Goal: Information Seeking & Learning: Compare options

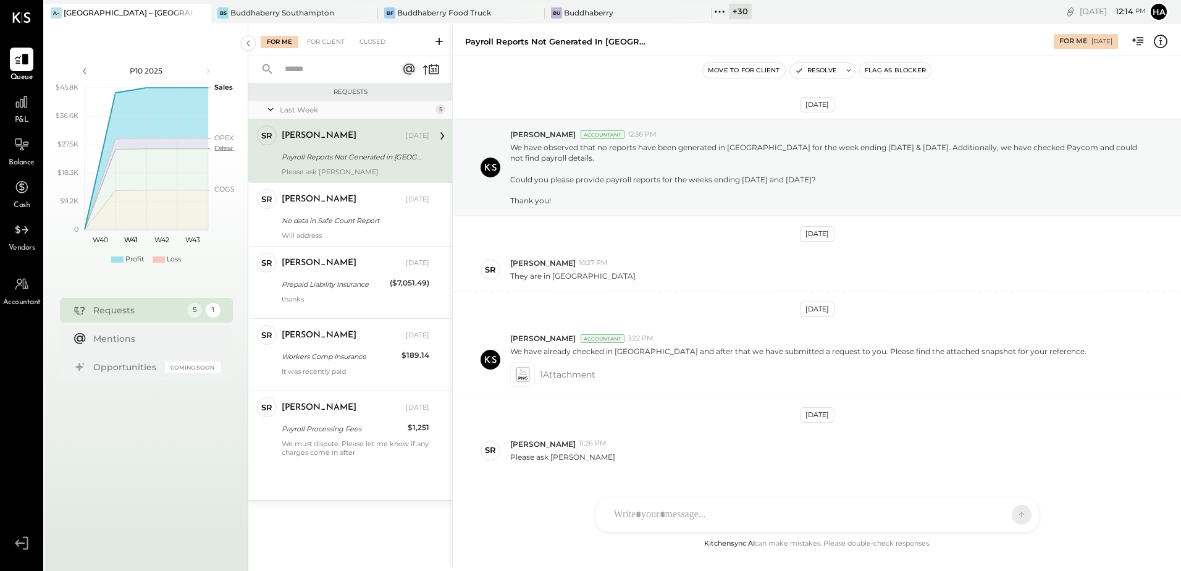
scroll to position [28, 0]
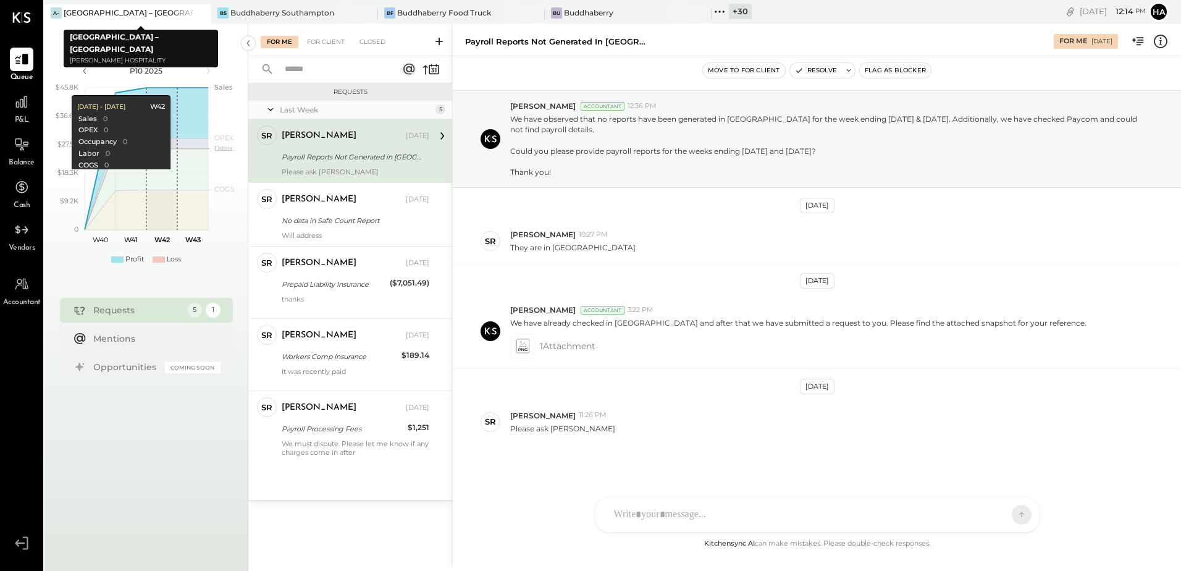
click at [202, 12] on icon at bounding box center [200, 13] width 15 height 15
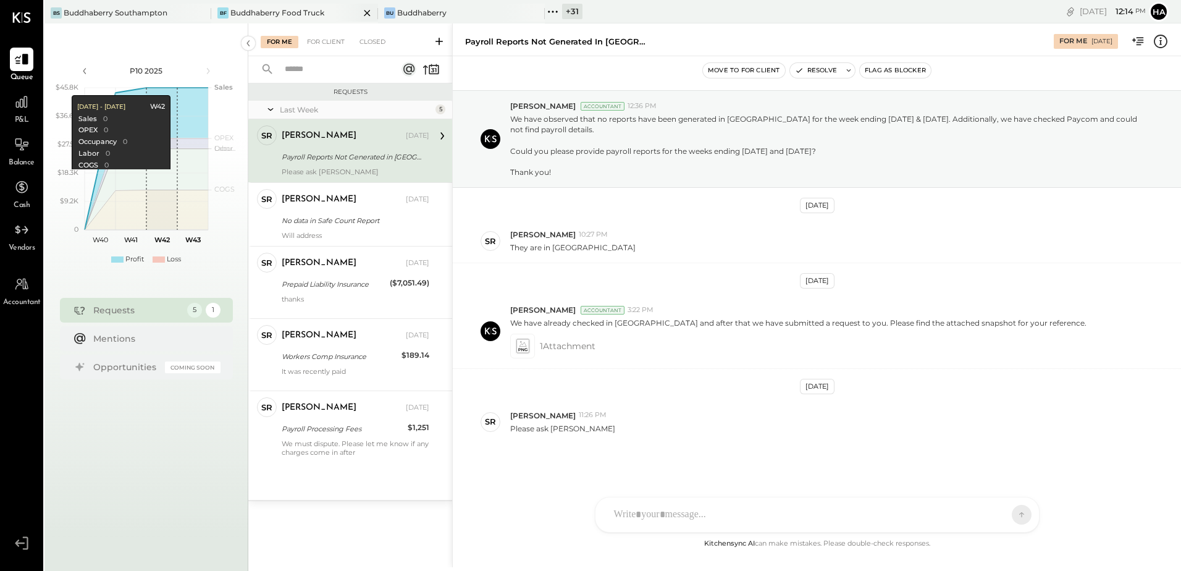
click at [301, 7] on div "Buddhaberry Food Truck" at bounding box center [277, 12] width 94 height 10
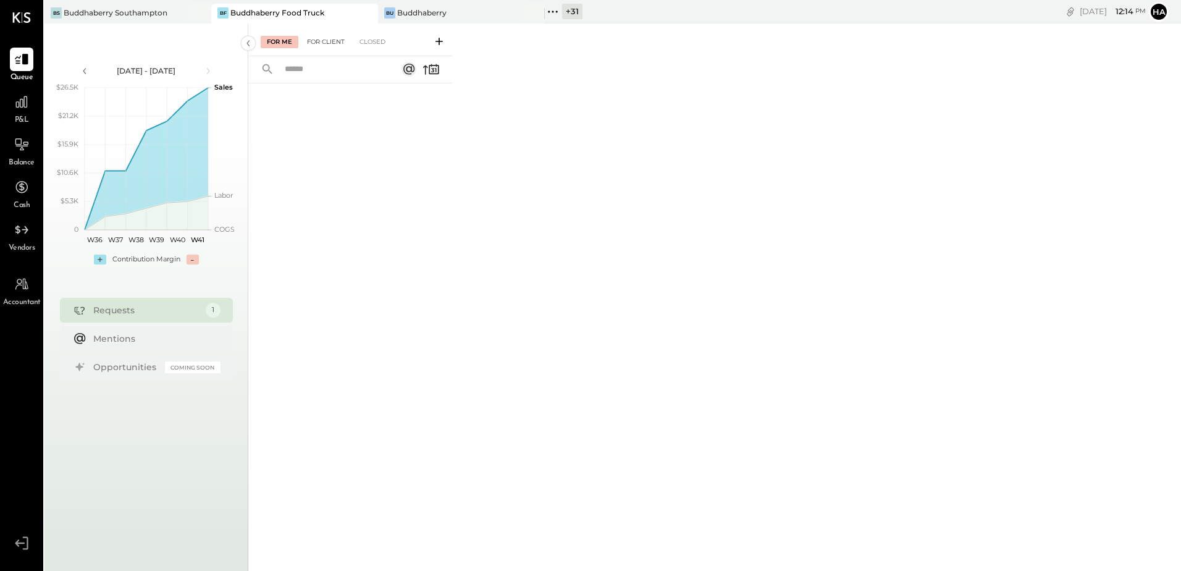
click at [324, 40] on div "For Client" at bounding box center [326, 42] width 50 height 12
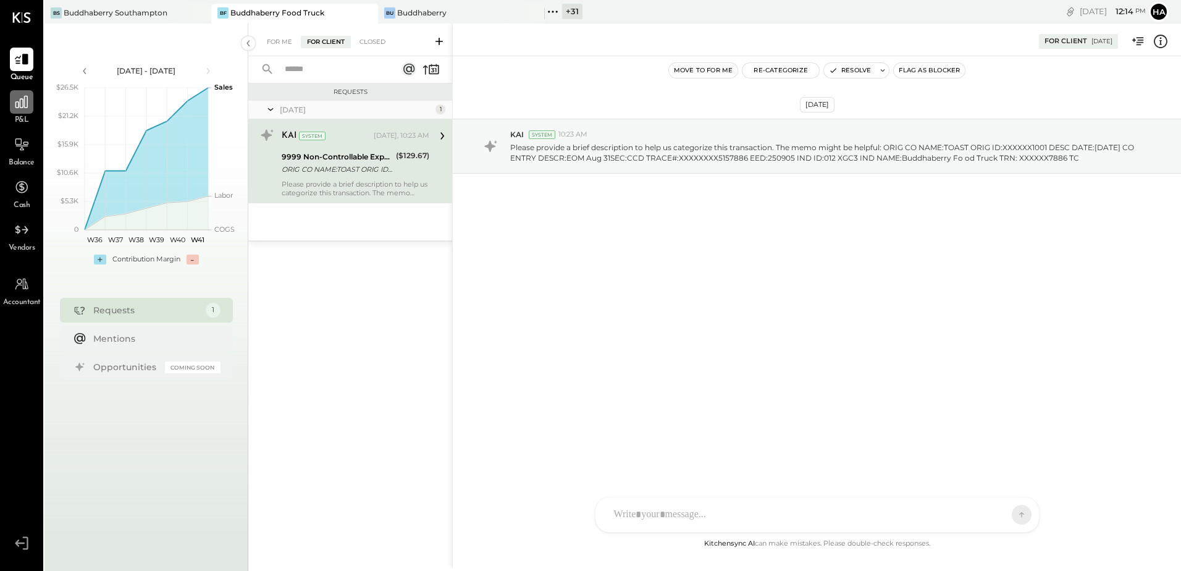
click at [23, 104] on icon at bounding box center [22, 102] width 16 height 16
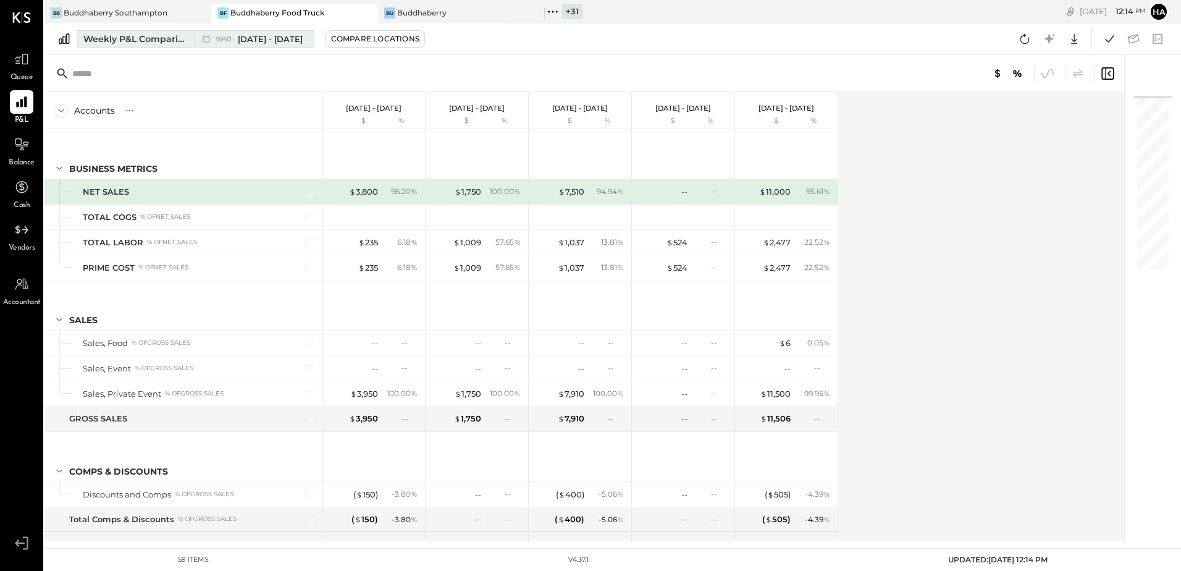
click at [155, 39] on div "Weekly P&L Comparison" at bounding box center [135, 39] width 104 height 12
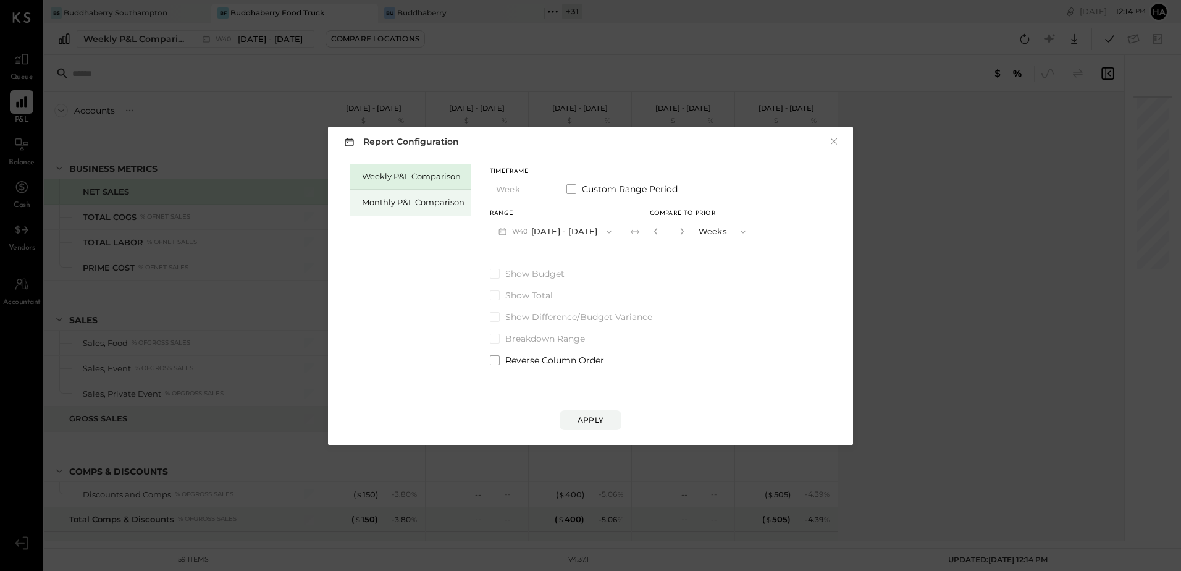
click at [393, 203] on div "Monthly P&L Comparison" at bounding box center [413, 202] width 102 height 12
click at [643, 235] on div "Compare" at bounding box center [659, 233] width 40 height 10
click at [678, 233] on icon "button" at bounding box center [681, 230] width 7 height 7
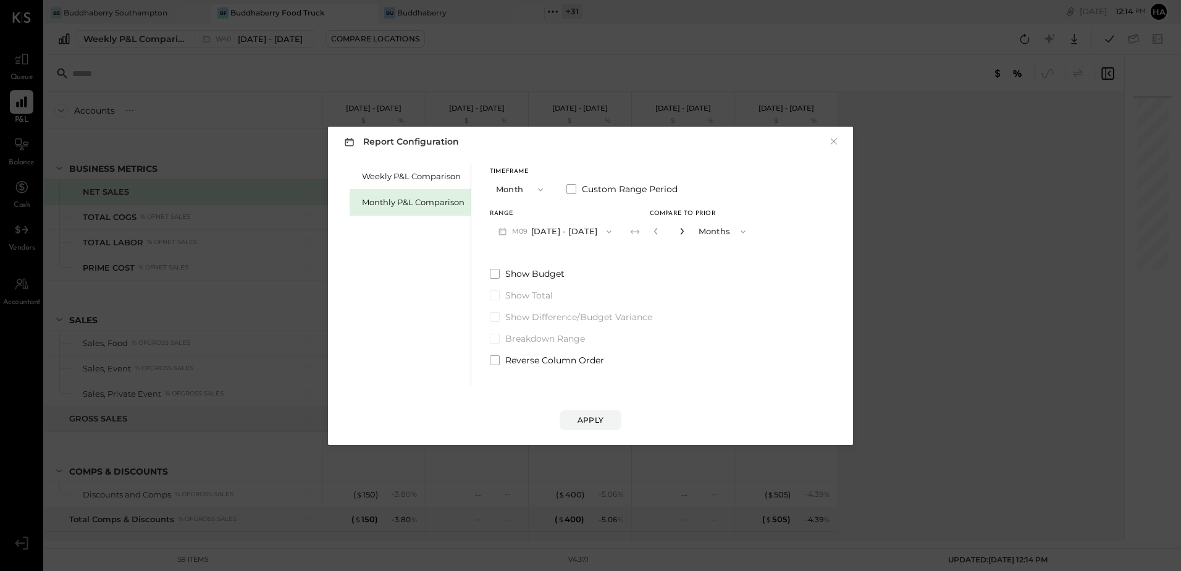
type input "*"
click at [592, 421] on div "Apply" at bounding box center [590, 419] width 26 height 10
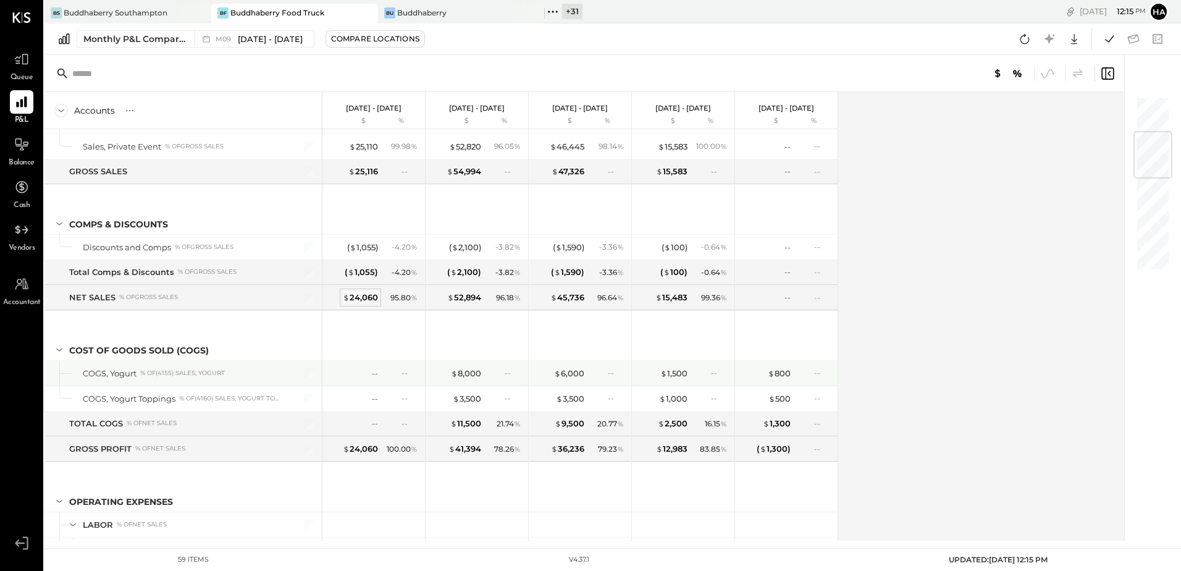
scroll to position [432, 0]
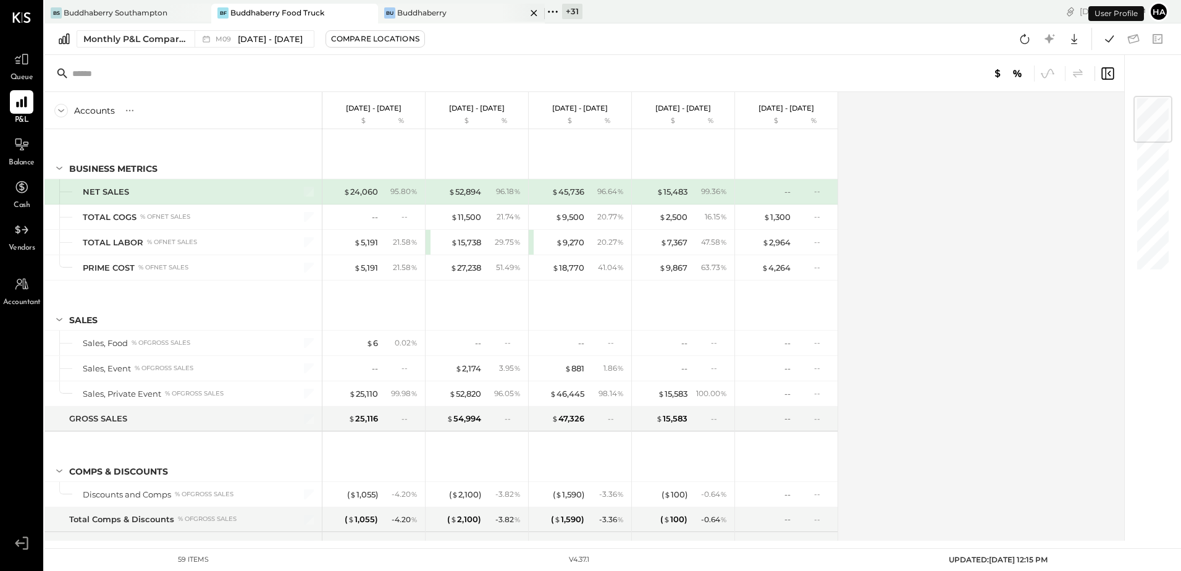
drag, startPoint x: 417, startPoint y: 12, endPoint x: 434, endPoint y: 36, distance: 28.8
click at [417, 12] on div "Buddhaberry" at bounding box center [421, 12] width 49 height 10
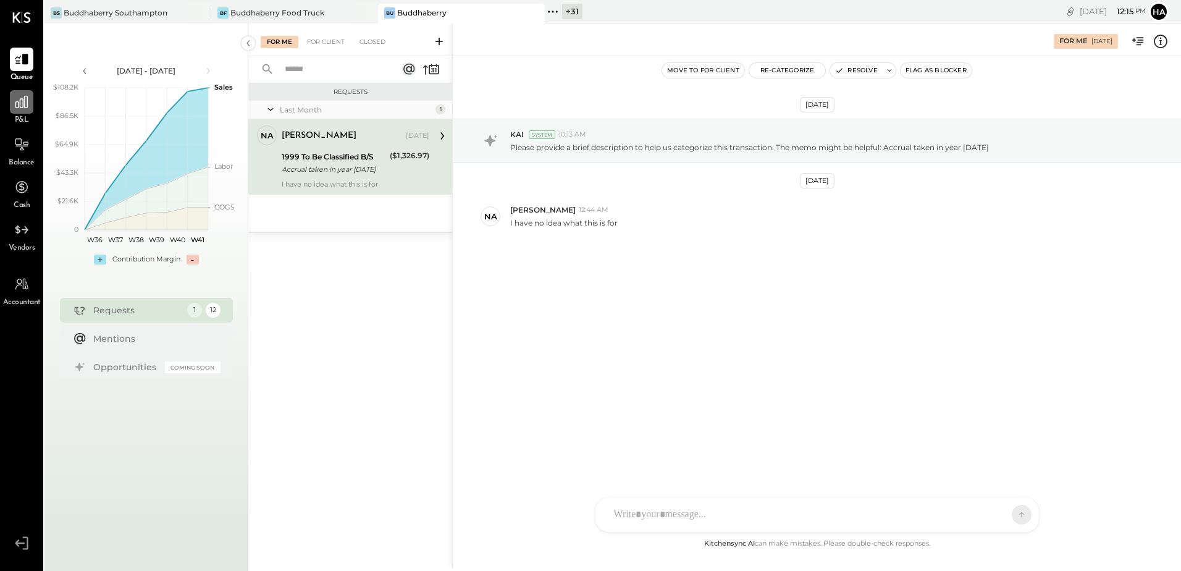
click at [23, 107] on icon at bounding box center [22, 102] width 16 height 16
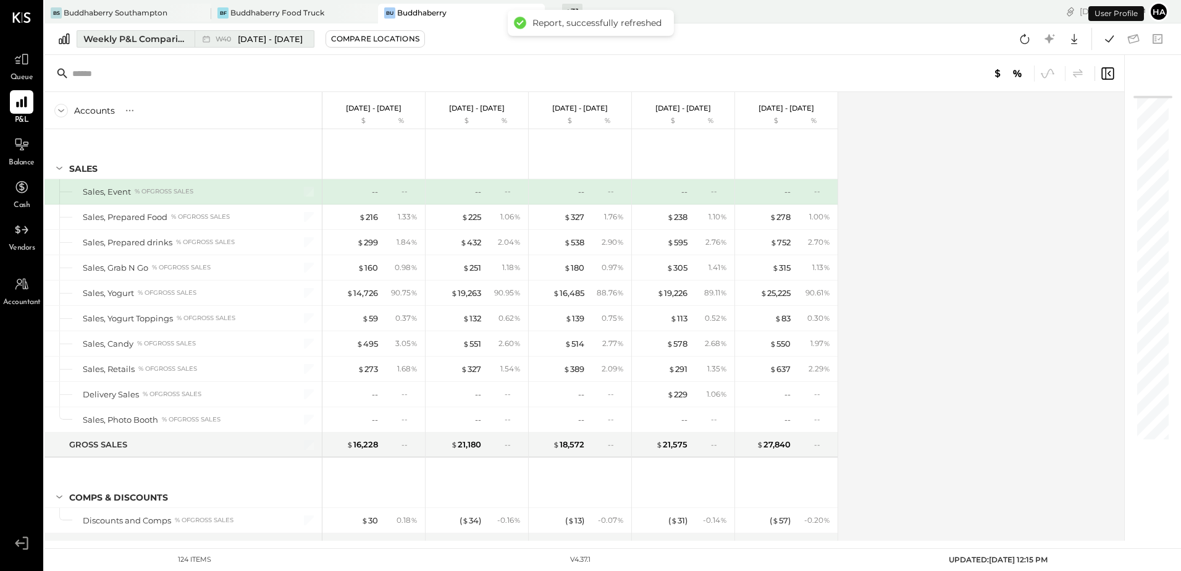
click at [116, 37] on div "Weekly P&L Comparison" at bounding box center [135, 39] width 104 height 12
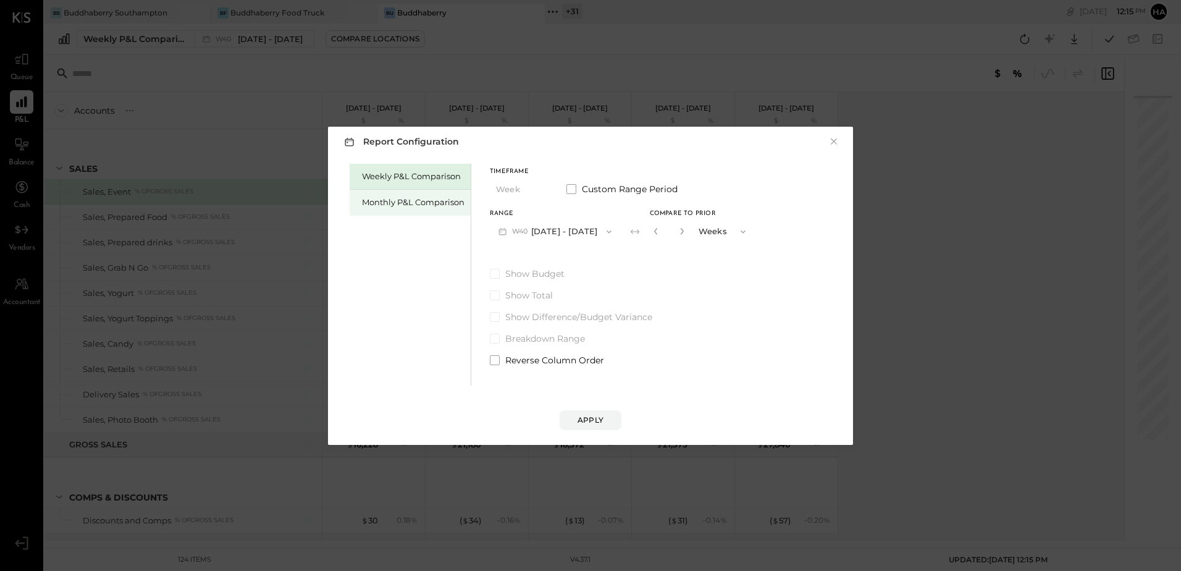
click at [388, 199] on div "Monthly P&L Comparison" at bounding box center [413, 202] width 102 height 12
click at [576, 236] on button "M10 Oct 1 - 31, 2025" at bounding box center [554, 231] width 128 height 23
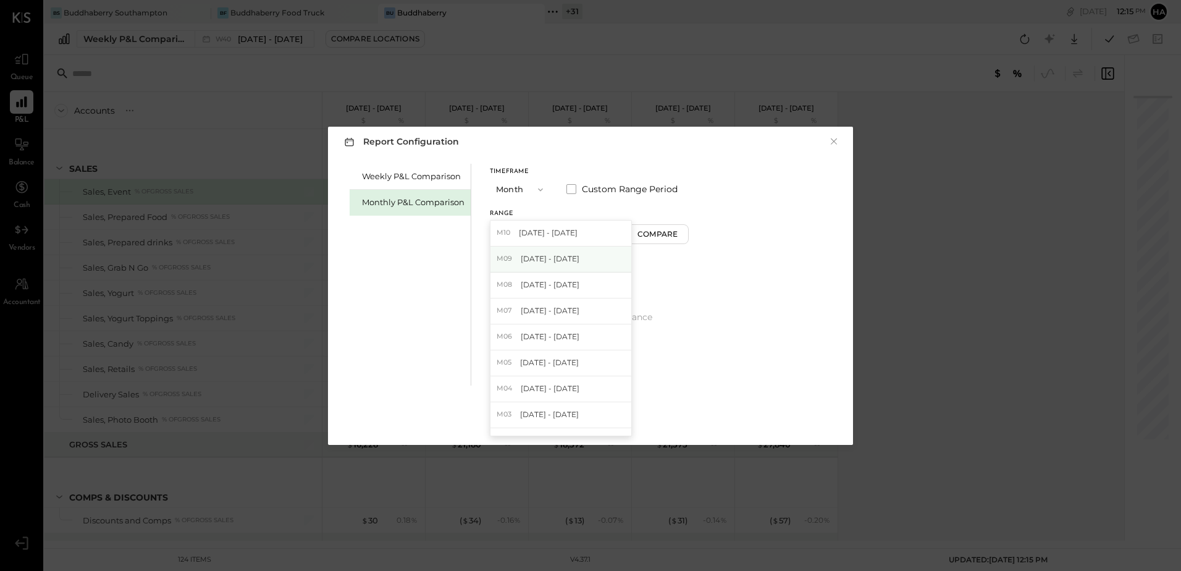
click at [569, 259] on span "Sep 1 - 30, 2025" at bounding box center [550, 258] width 59 height 10
click at [606, 233] on icon "button" at bounding box center [609, 232] width 10 height 10
click at [560, 254] on span "Sep 1 - 30, 2025" at bounding box center [550, 258] width 59 height 10
click at [656, 235] on div "Compare" at bounding box center [659, 233] width 40 height 10
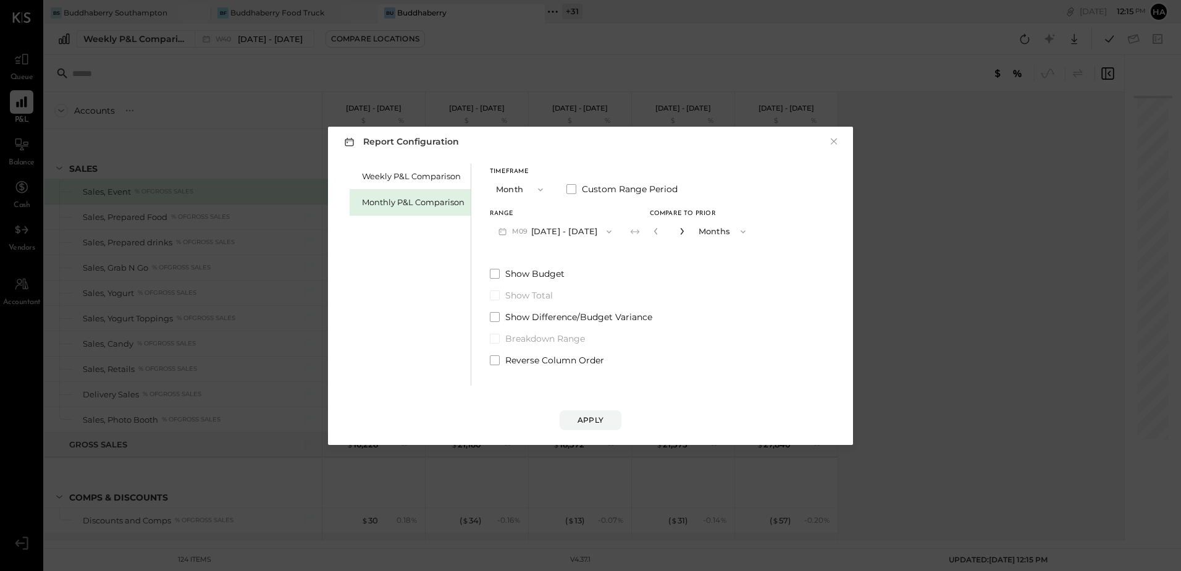
click at [678, 229] on icon "button" at bounding box center [681, 230] width 7 height 7
type input "*"
click at [600, 414] on div "Apply" at bounding box center [590, 419] width 26 height 10
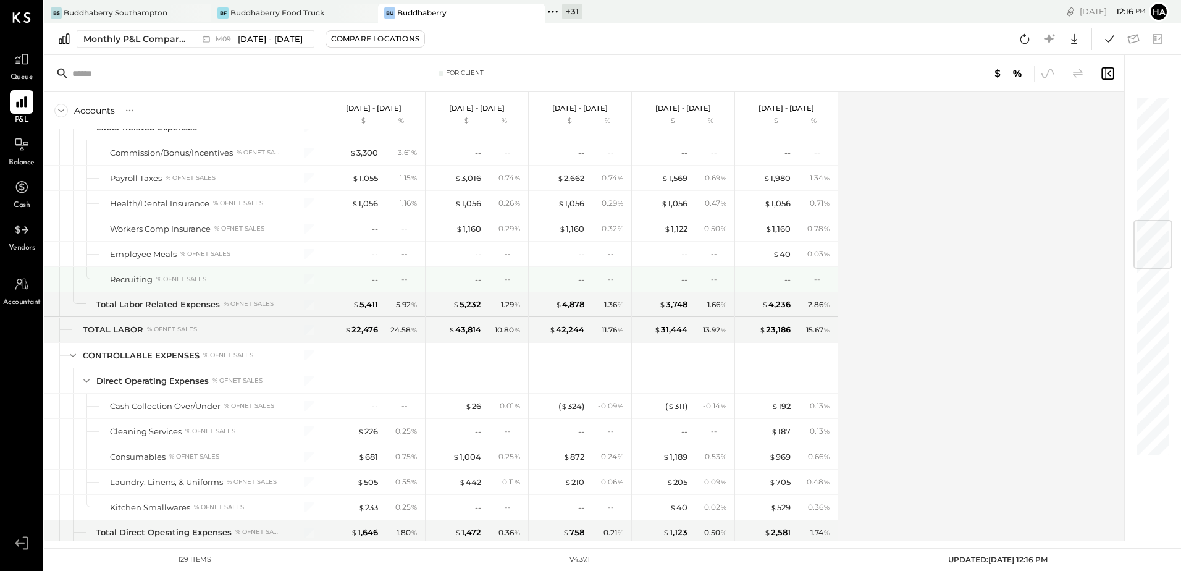
scroll to position [1111, 0]
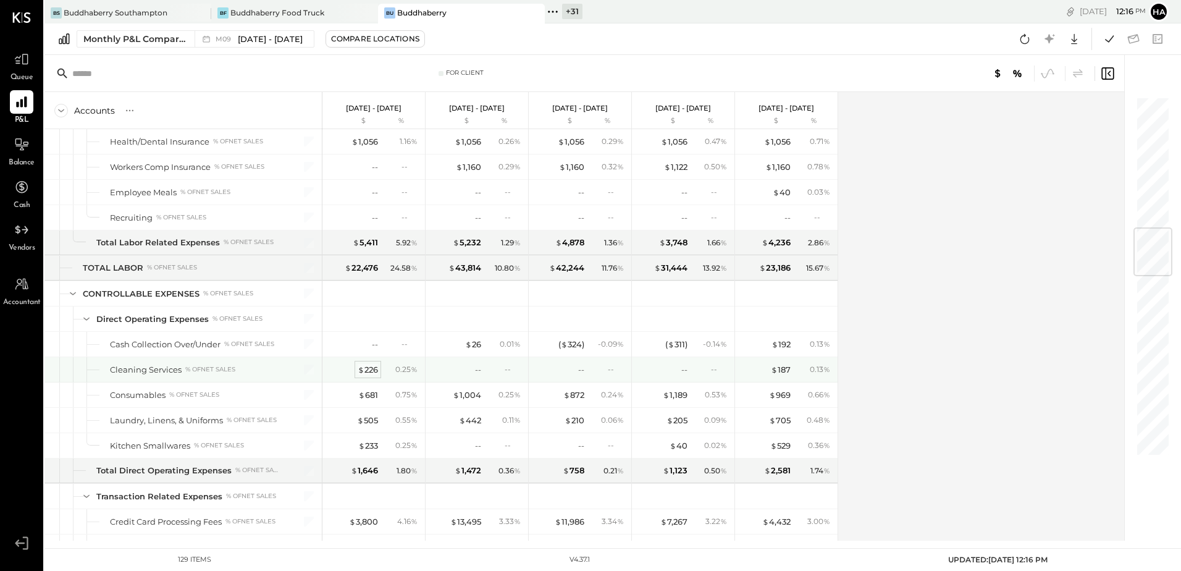
click at [369, 368] on div "$ 226" at bounding box center [368, 370] width 20 height 12
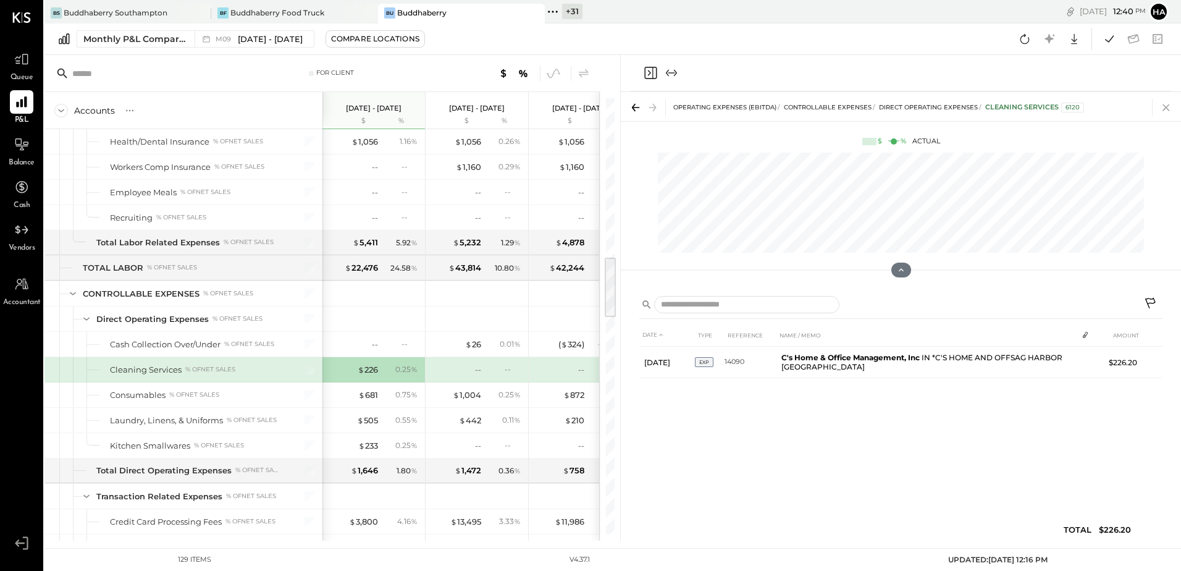
click at [1167, 104] on icon at bounding box center [1165, 107] width 17 height 17
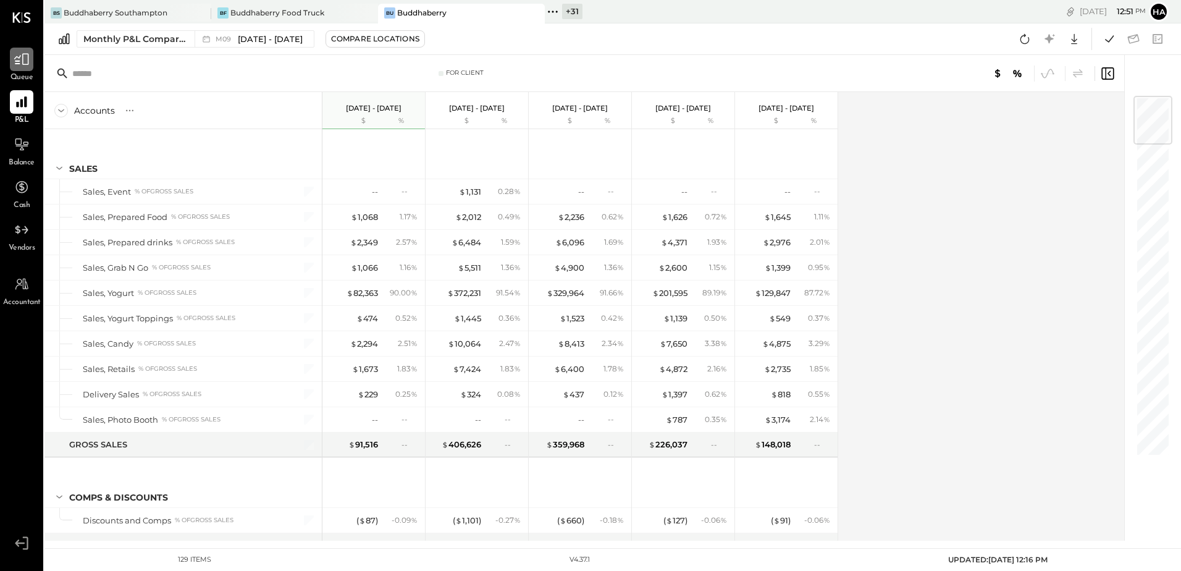
click at [20, 65] on icon at bounding box center [22, 59] width 16 height 16
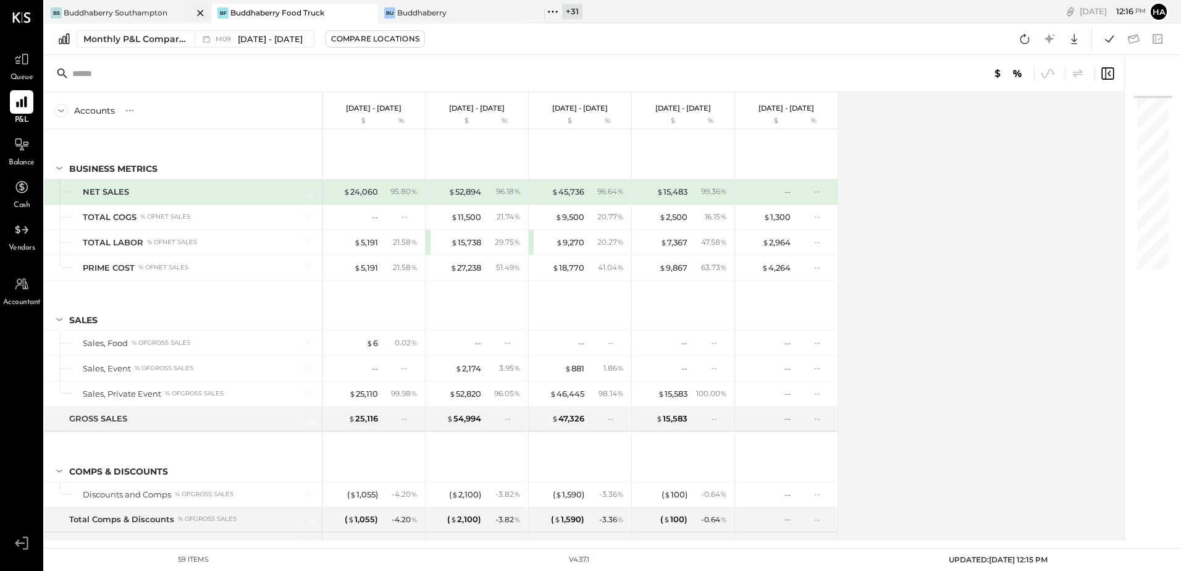
click at [144, 9] on div "Buddhaberry Southampton" at bounding box center [116, 12] width 104 height 10
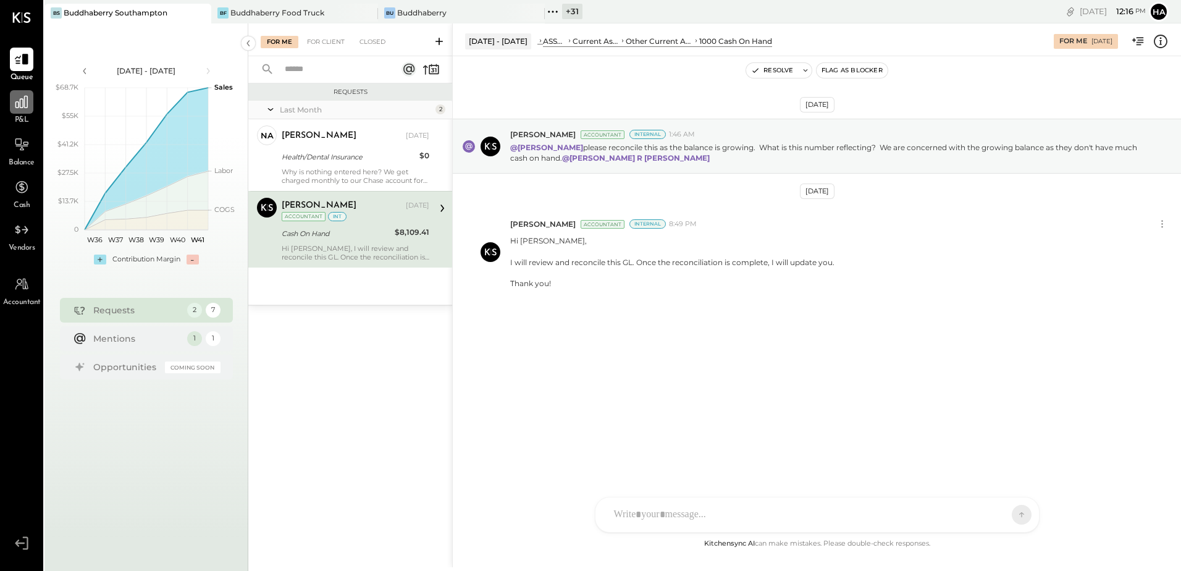
click at [23, 102] on icon at bounding box center [22, 102] width 16 height 16
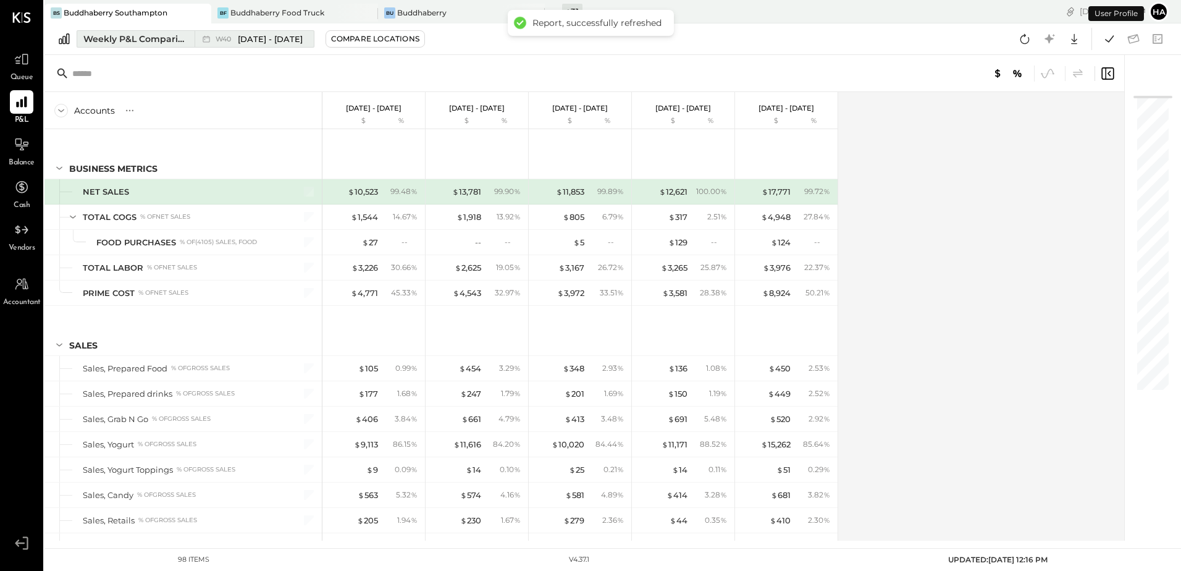
click at [123, 41] on div "Weekly P&L Comparison" at bounding box center [135, 39] width 104 height 12
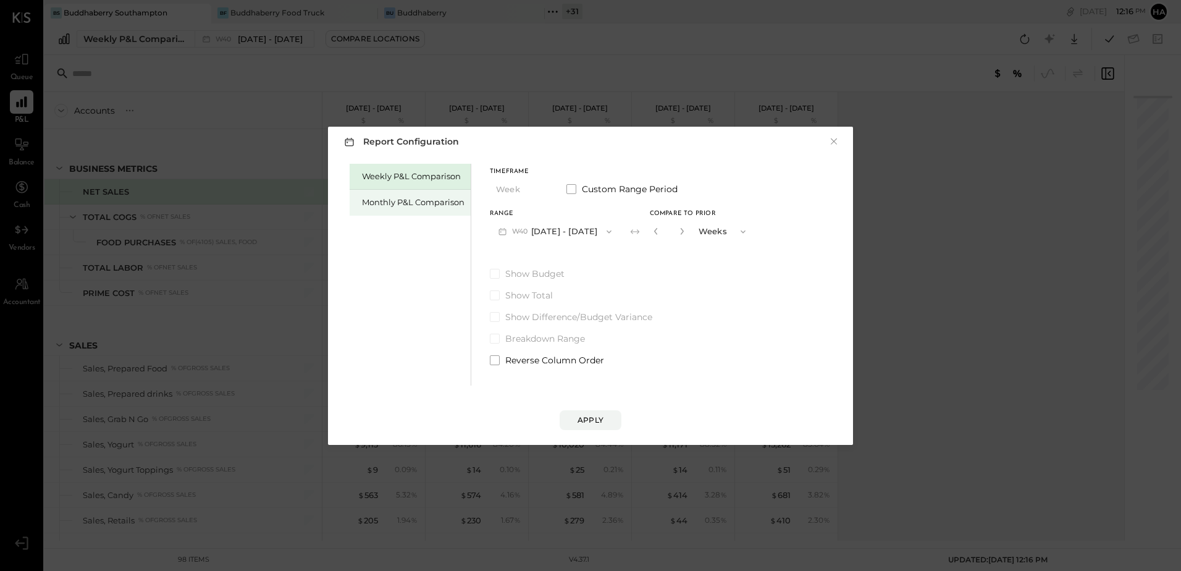
click at [394, 207] on div "Monthly P&L Comparison" at bounding box center [413, 202] width 102 height 12
click at [551, 225] on button "M10 Oct 1 - 31, 2025" at bounding box center [554, 231] width 128 height 23
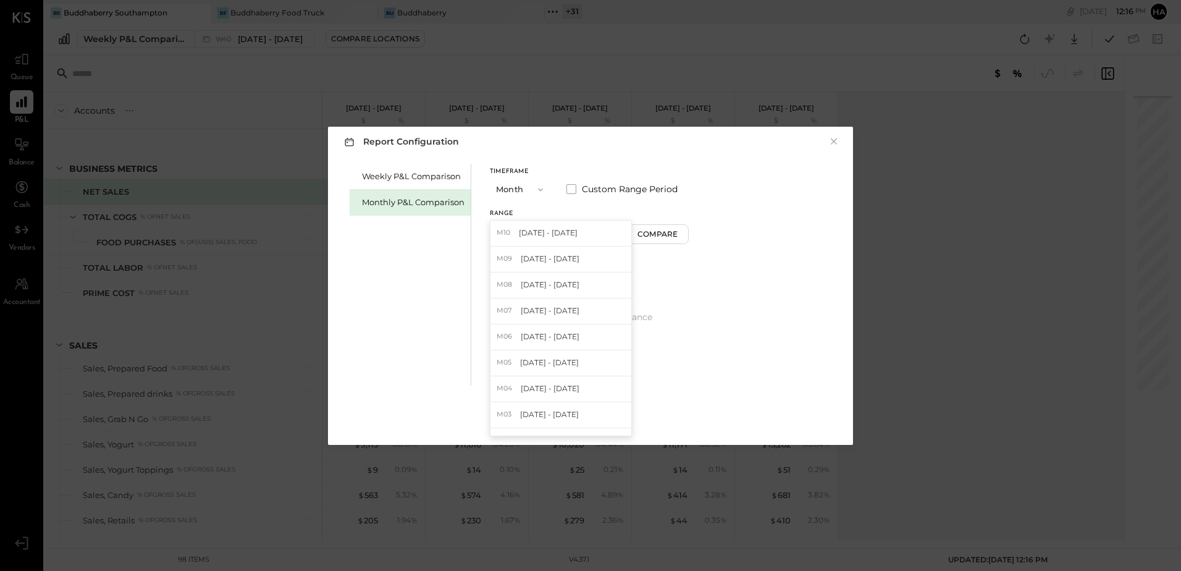
click at [557, 258] on span "Sep 1 - 30, 2025" at bounding box center [550, 258] width 59 height 10
click at [643, 235] on div "Compare" at bounding box center [659, 233] width 40 height 10
click at [679, 232] on icon "button" at bounding box center [681, 230] width 7 height 7
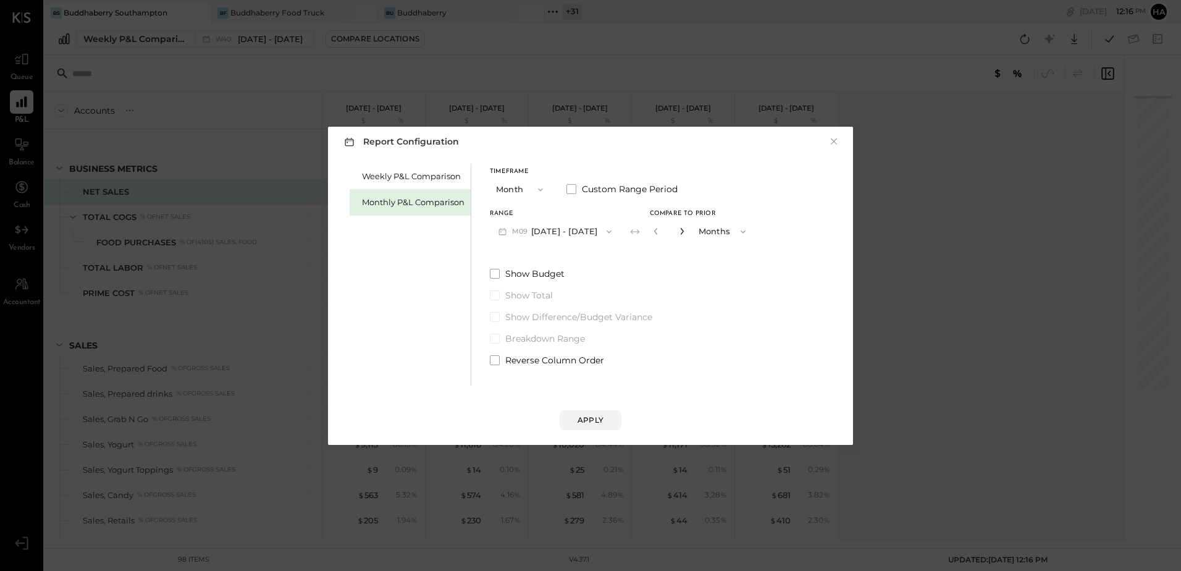
type input "*"
click at [593, 422] on div "Apply" at bounding box center [590, 419] width 26 height 10
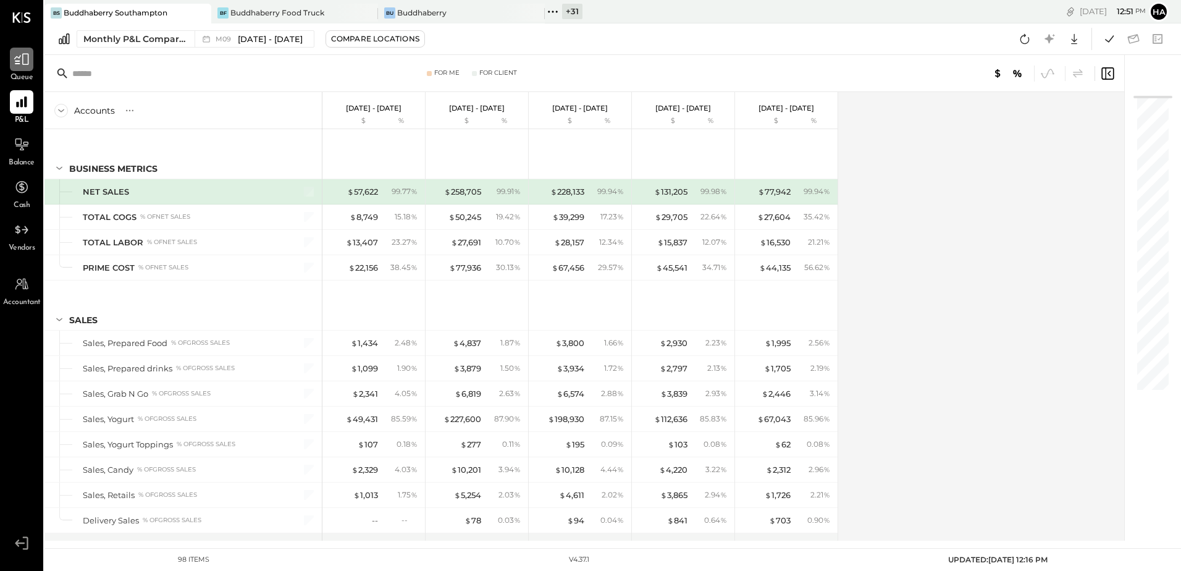
click at [23, 52] on icon at bounding box center [22, 59] width 16 height 16
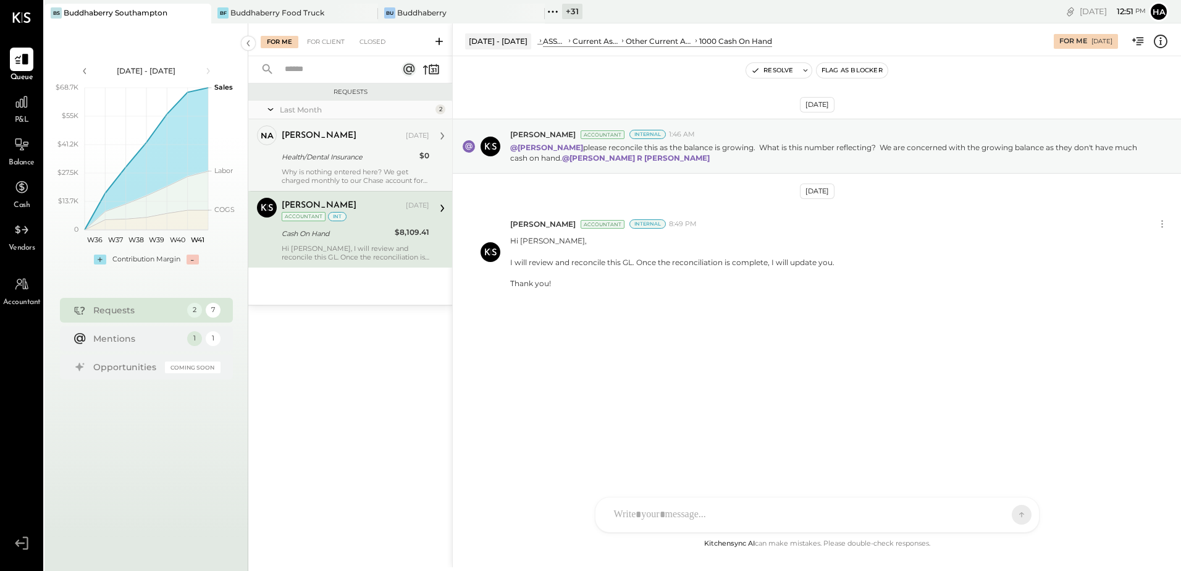
click at [361, 157] on div "Health/Dental Insurance" at bounding box center [349, 157] width 134 height 12
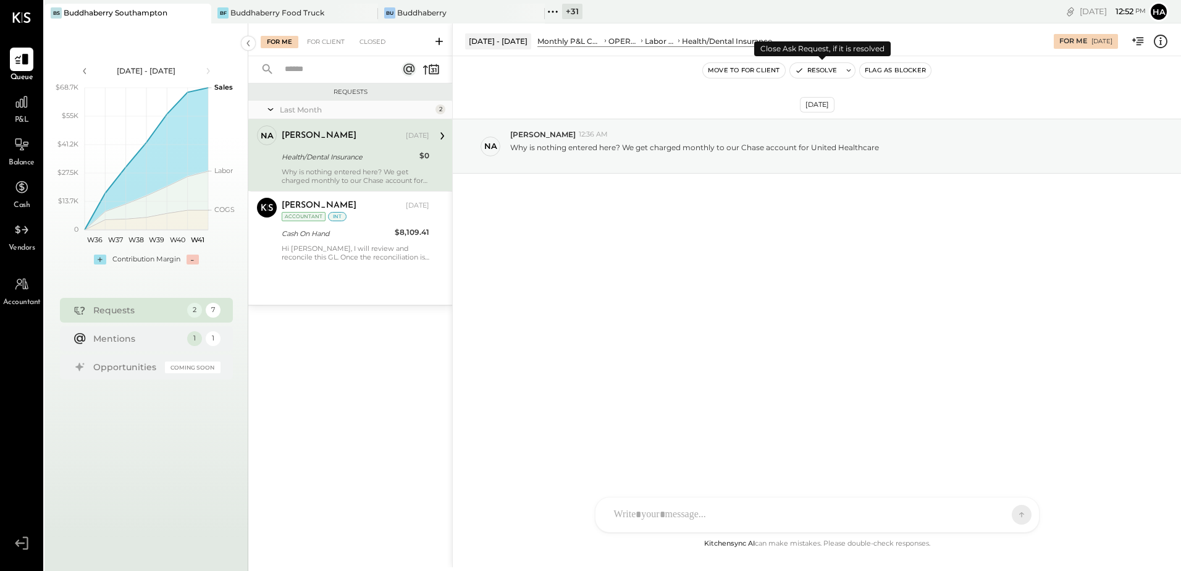
click at [828, 70] on button "Resolve" at bounding box center [816, 70] width 52 height 15
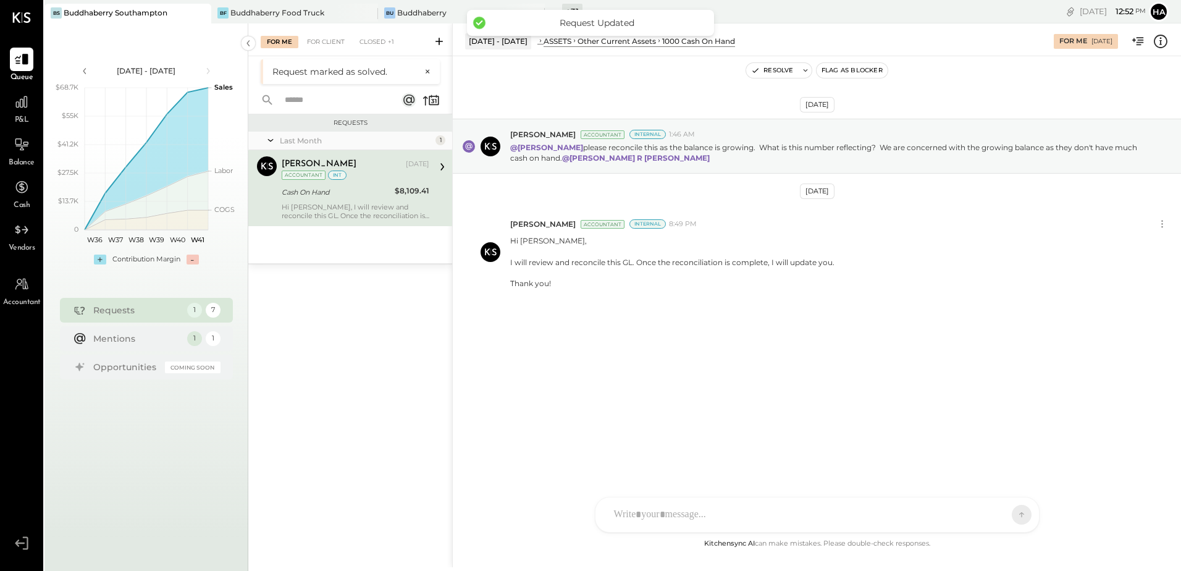
click at [367, 190] on div "Cash On Hand" at bounding box center [336, 192] width 109 height 12
click at [327, 40] on div "For Client" at bounding box center [326, 42] width 50 height 12
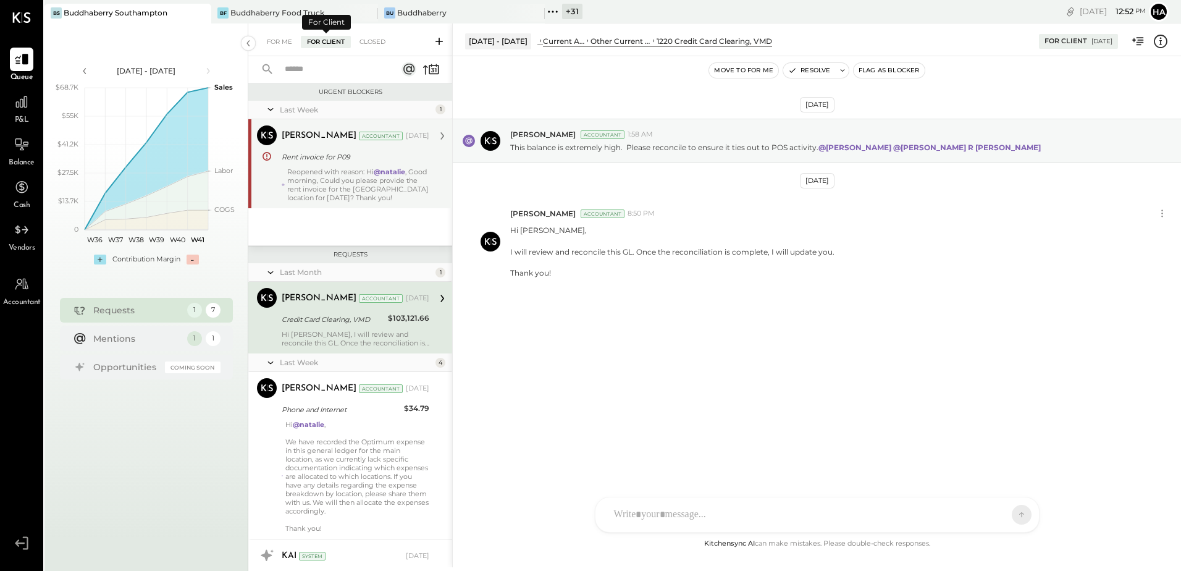
click at [334, 172] on div "Reopened with reason: Hi @natalie , Good morning, Could you please provide the …" at bounding box center [358, 184] width 142 height 35
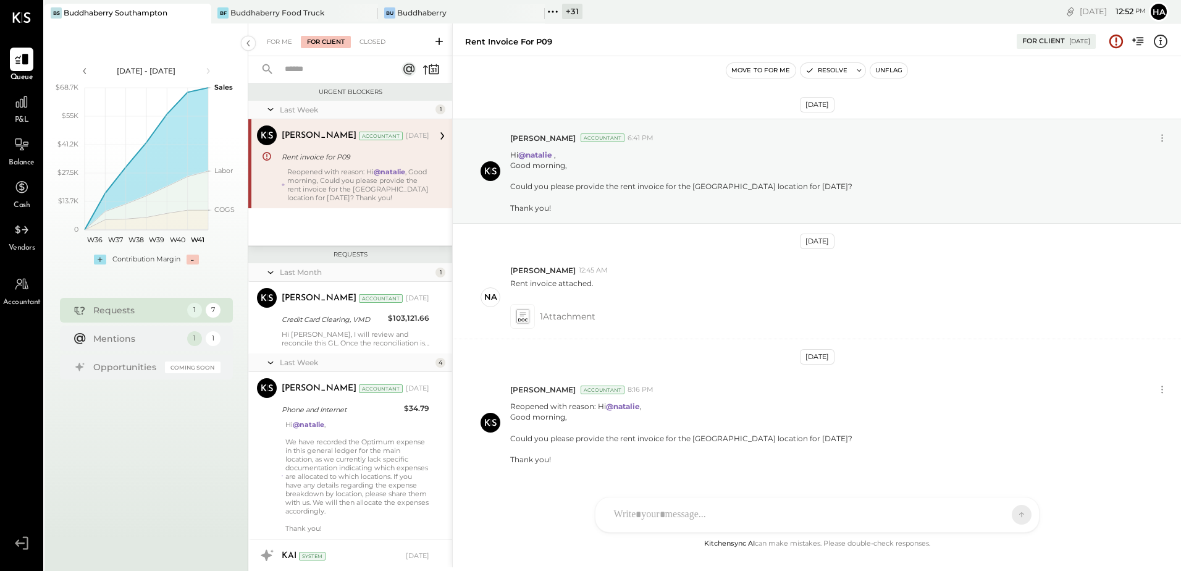
scroll to position [31, 0]
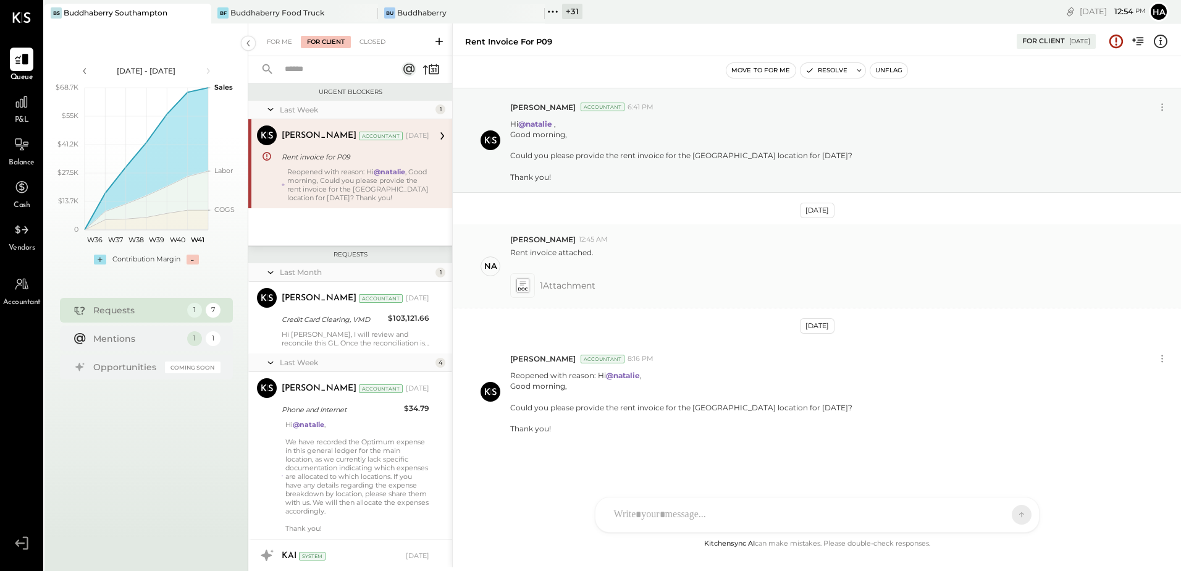
click at [526, 287] on icon at bounding box center [522, 285] width 13 height 14
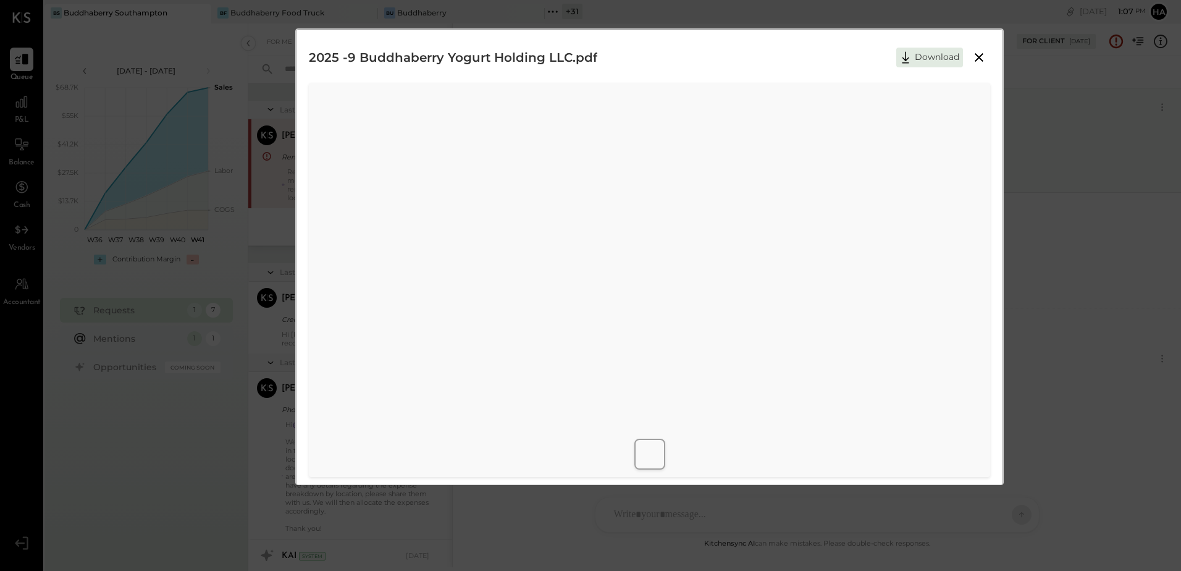
drag, startPoint x: 979, startPoint y: 62, endPoint x: 813, endPoint y: 111, distance: 172.9
click at [979, 62] on icon at bounding box center [978, 57] width 15 height 15
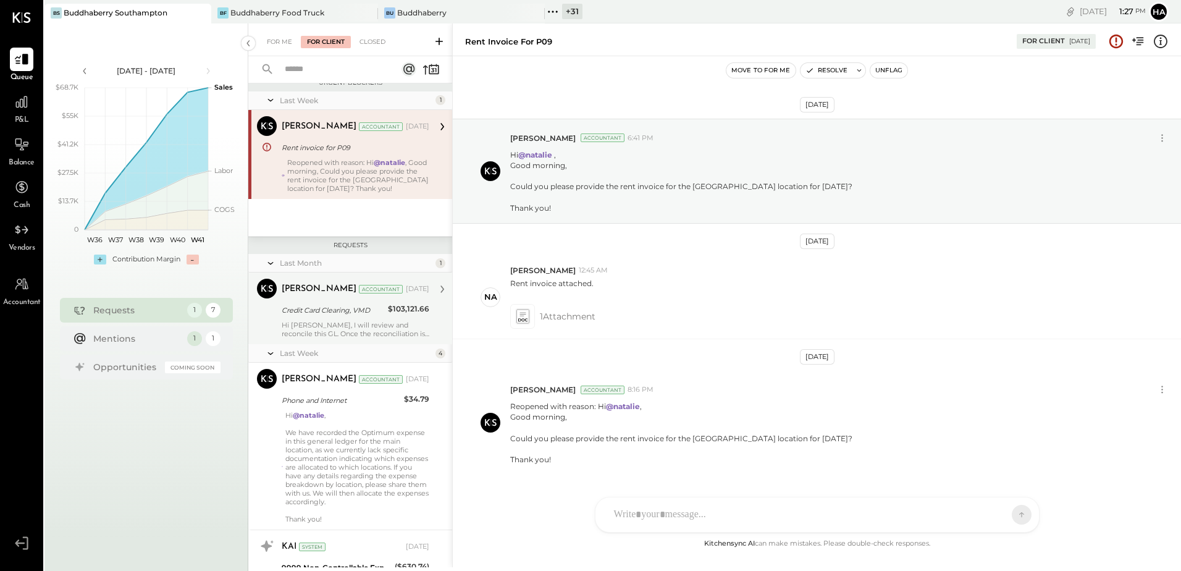
scroll to position [0, 0]
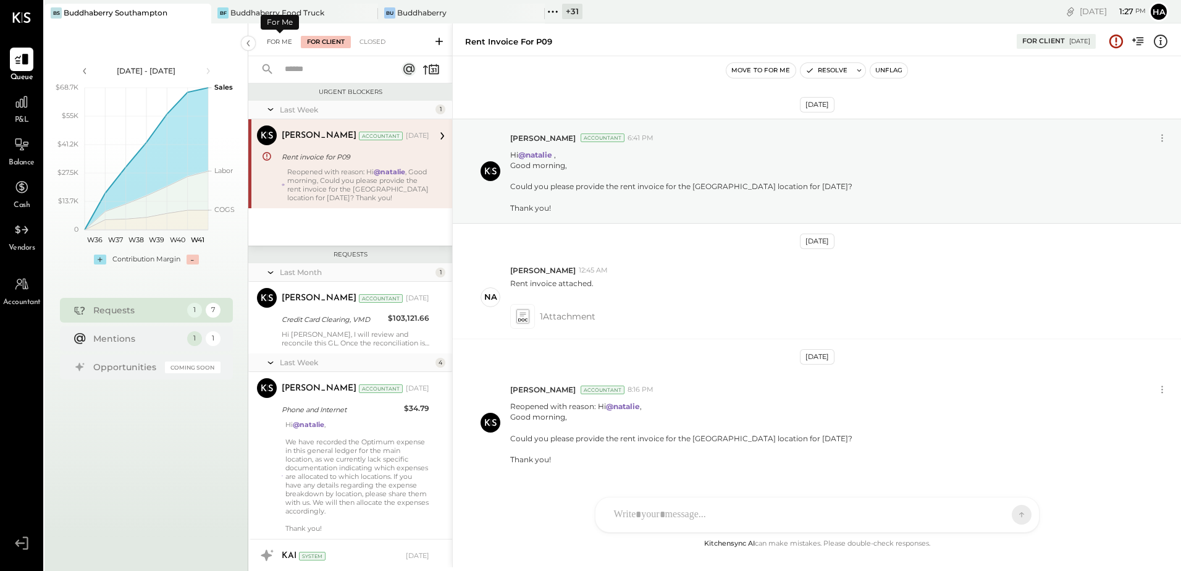
click at [277, 41] on div "For Me" at bounding box center [280, 42] width 38 height 12
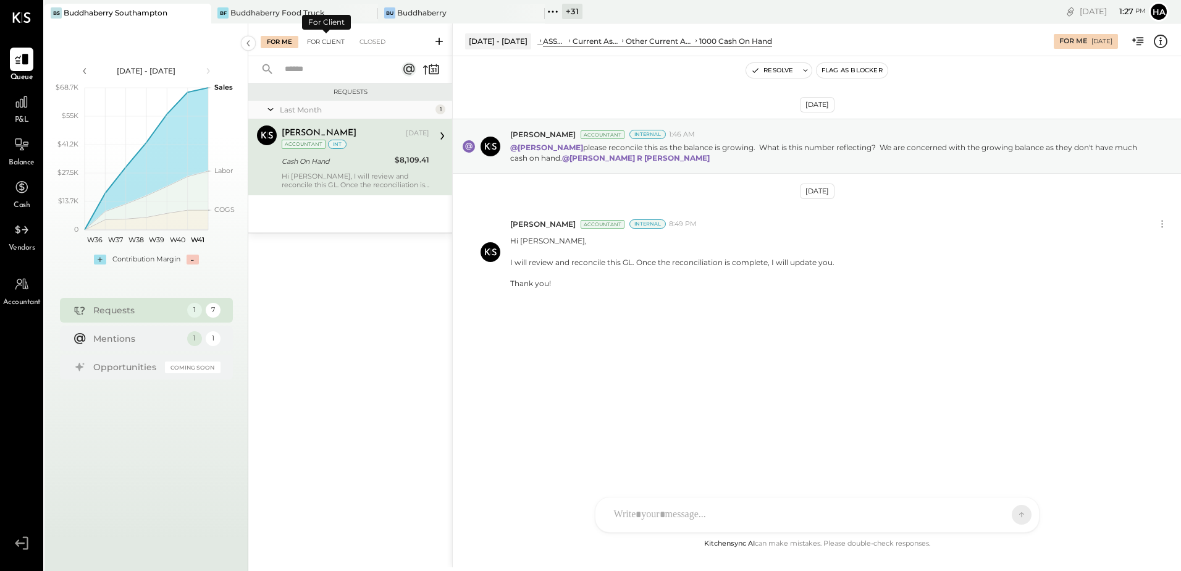
click at [319, 41] on div "For Client" at bounding box center [326, 42] width 50 height 12
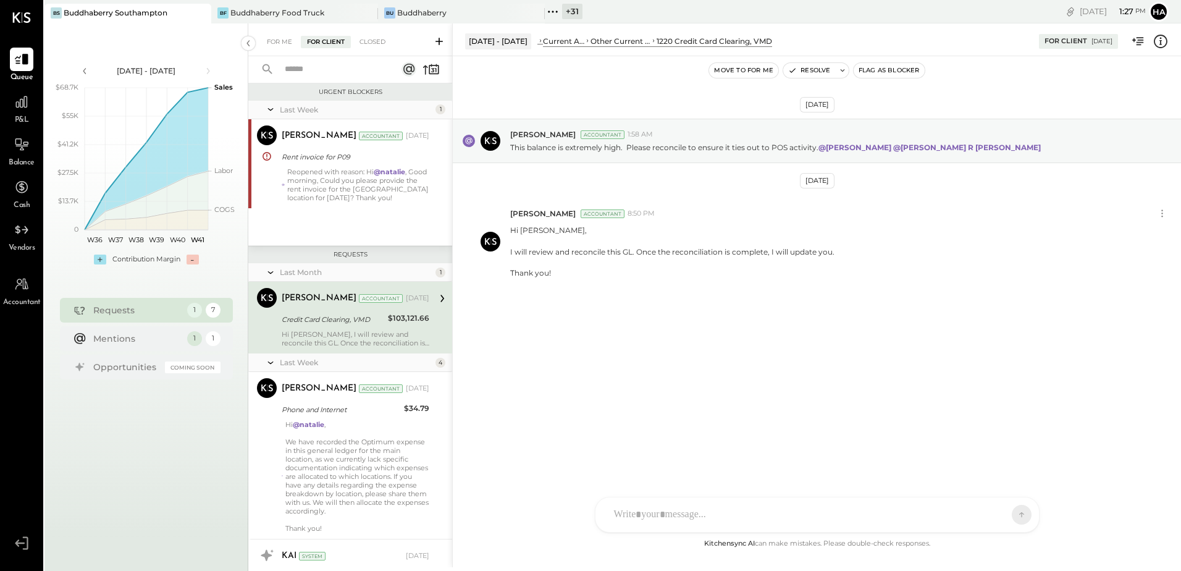
click at [440, 39] on icon at bounding box center [439, 41] width 12 height 12
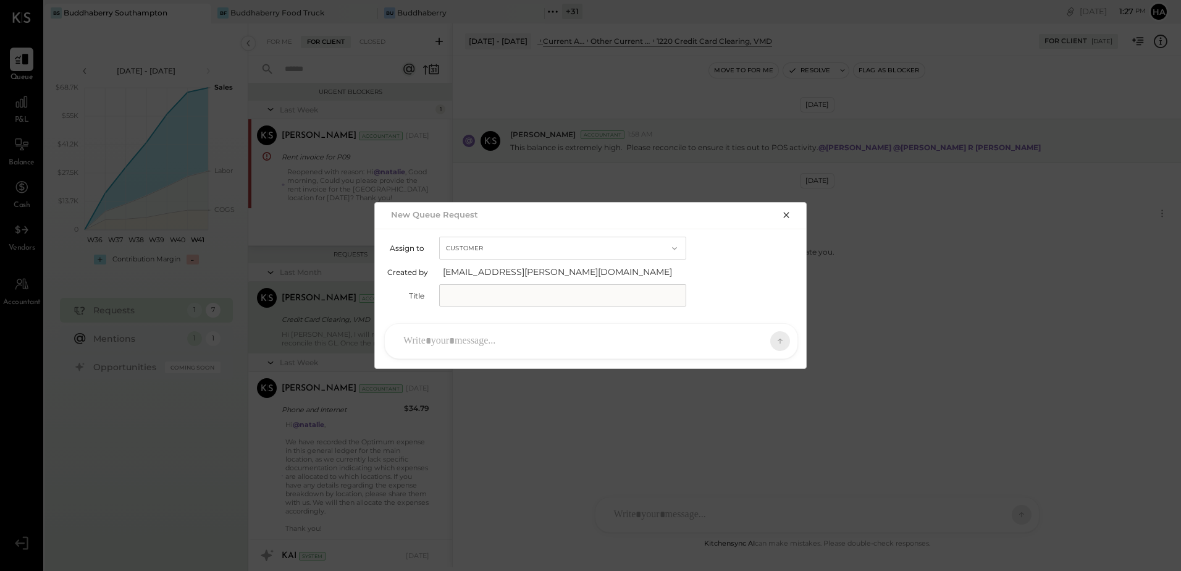
click at [501, 296] on input "text" at bounding box center [562, 295] width 247 height 22
click at [524, 295] on input "**********" at bounding box center [529, 295] width 181 height 22
type input "**********"
click at [522, 342] on div at bounding box center [580, 340] width 366 height 27
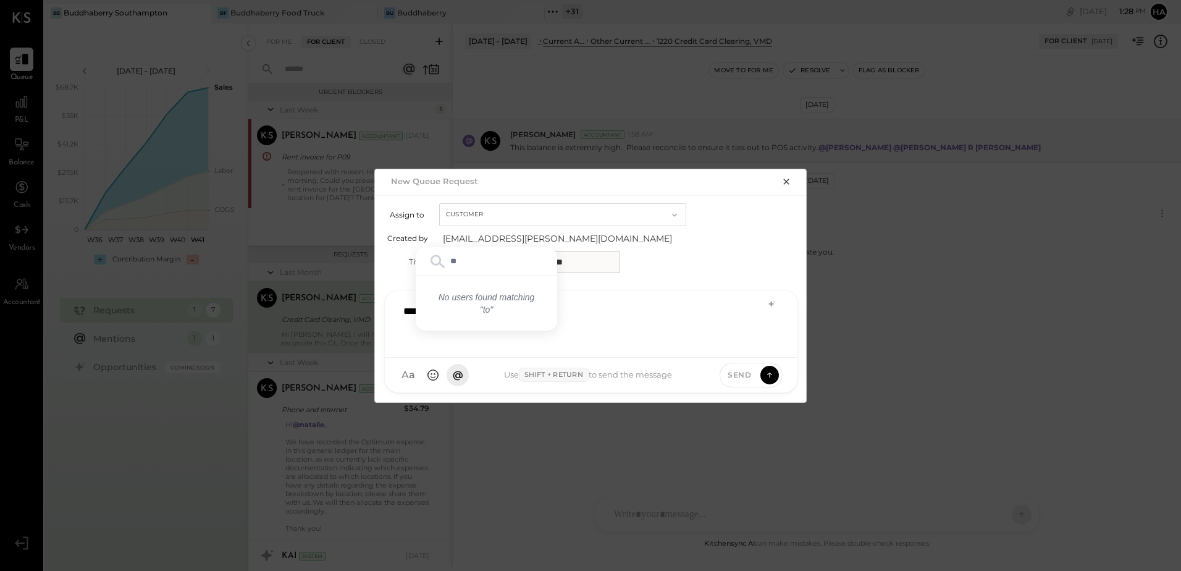
type input "*"
type input "**"
click at [503, 267] on span "[PERSON_NAME]" at bounding box center [503, 268] width 97 height 12
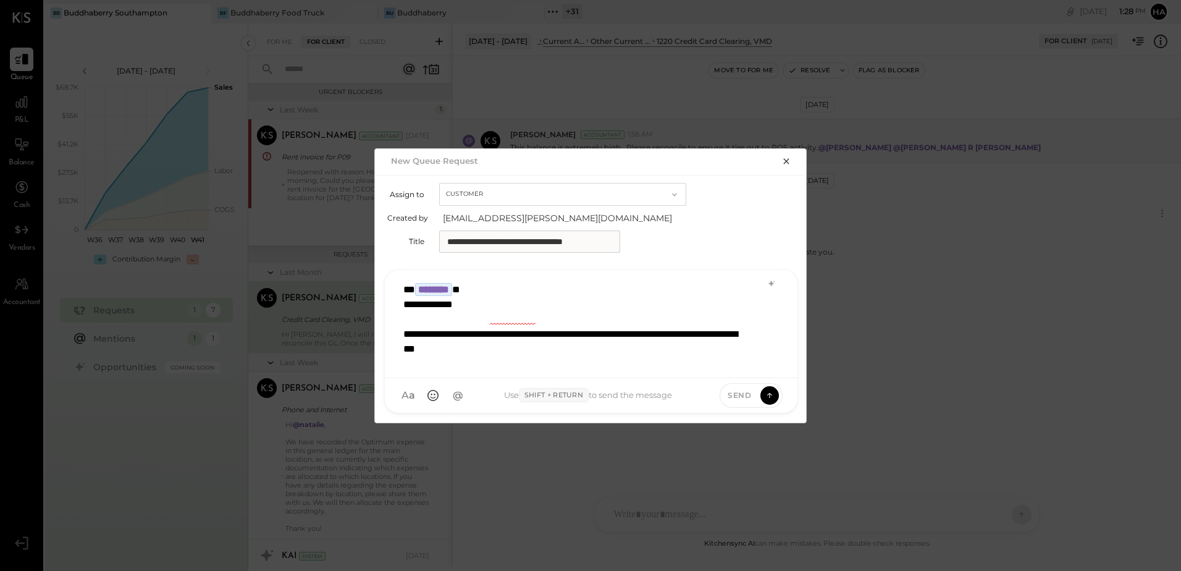
scroll to position [16, 0]
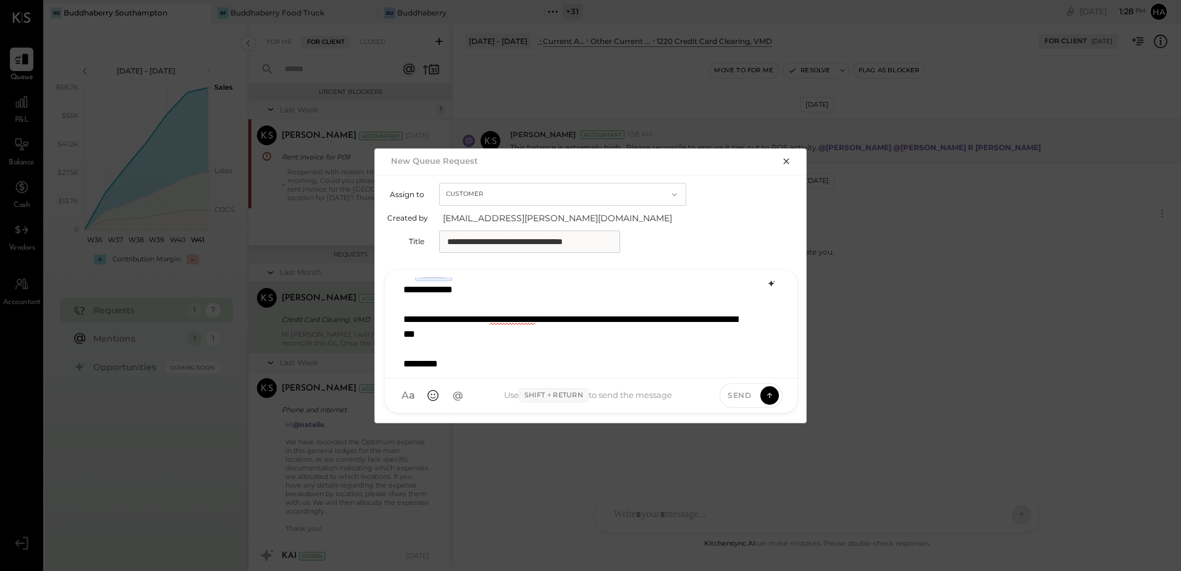
click at [771, 288] on div at bounding box center [771, 283] width 15 height 15
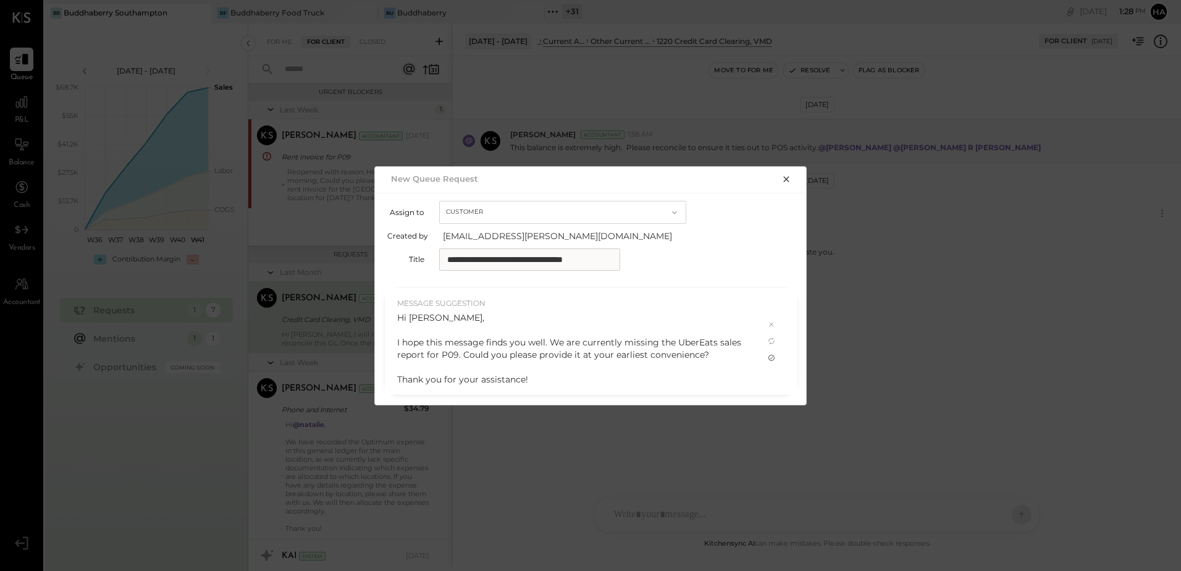
click at [774, 356] on icon at bounding box center [771, 357] width 6 height 6
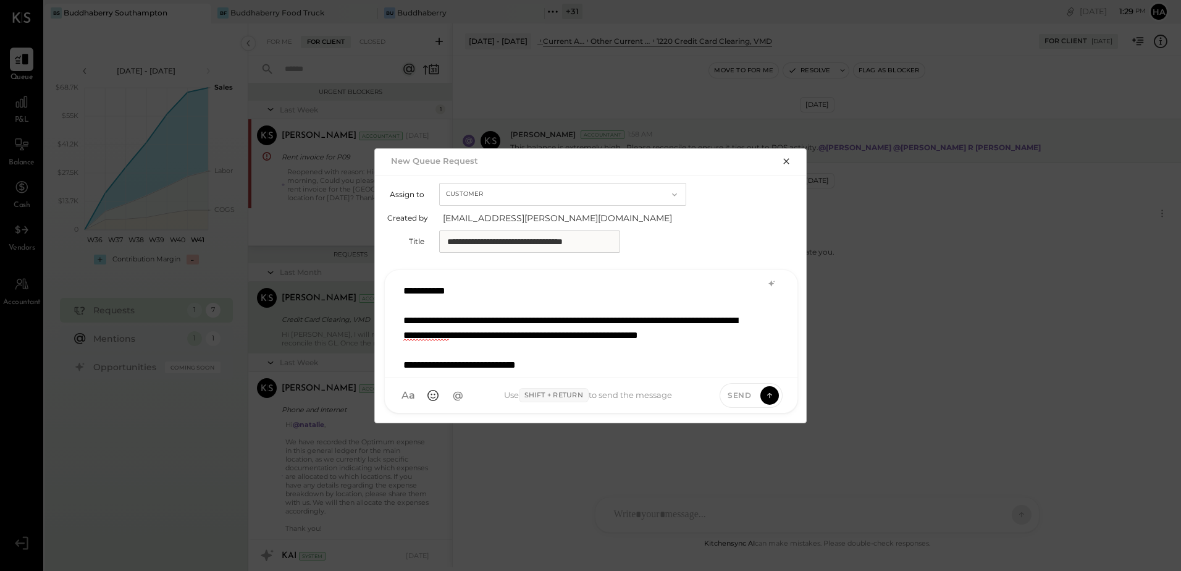
click at [545, 337] on div "**********" at bounding box center [590, 323] width 387 height 93
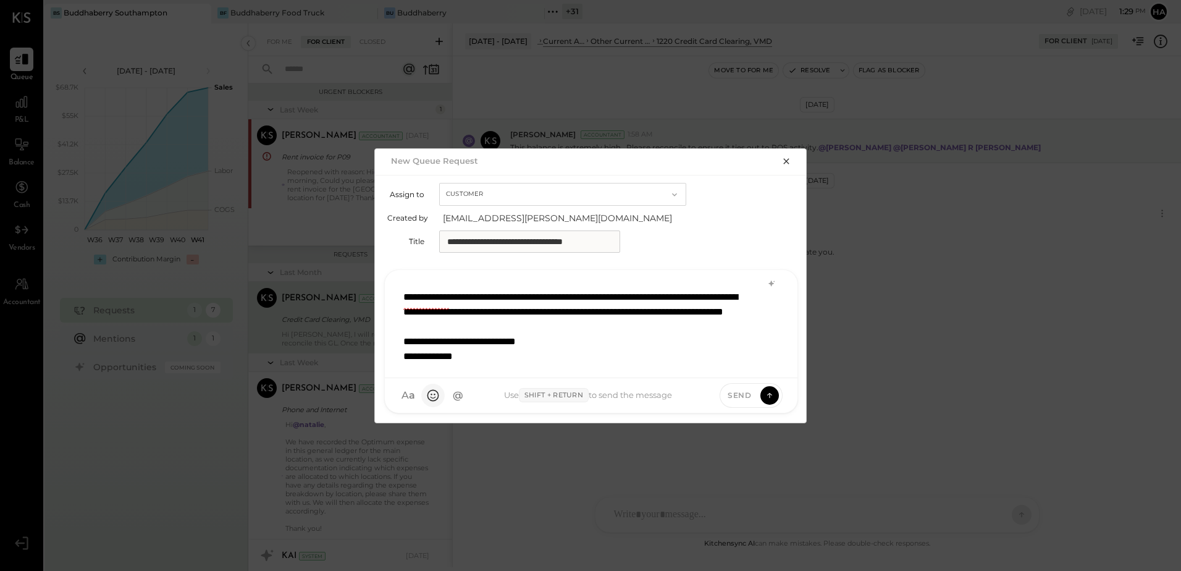
scroll to position [23, 0]
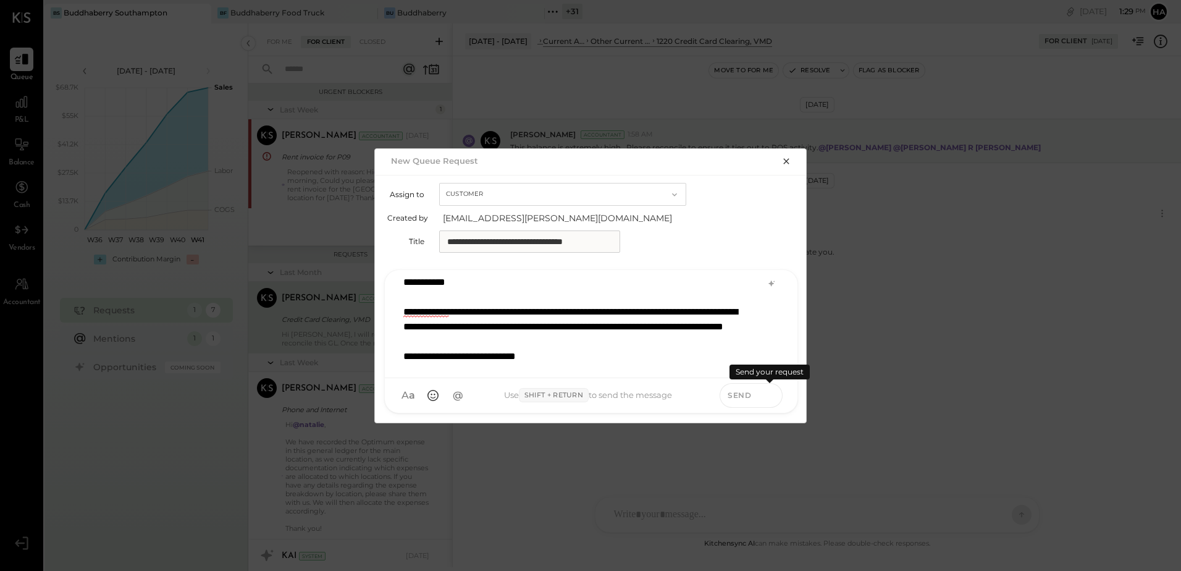
click at [768, 395] on icon at bounding box center [769, 394] width 11 height 12
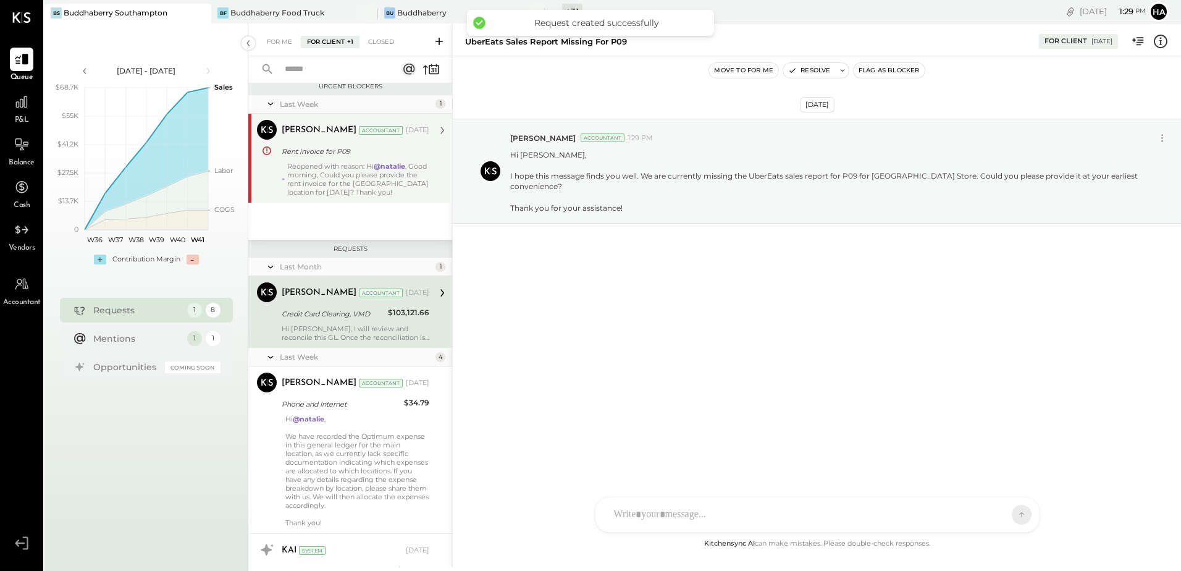
scroll to position [0, 0]
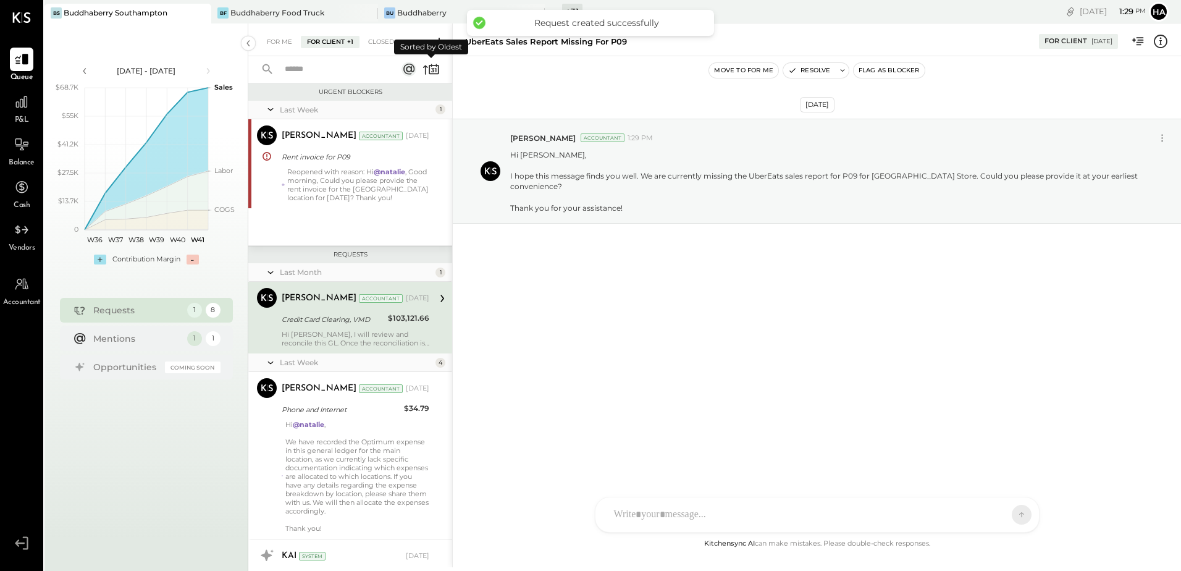
click at [425, 70] on icon at bounding box center [425, 69] width 5 height 9
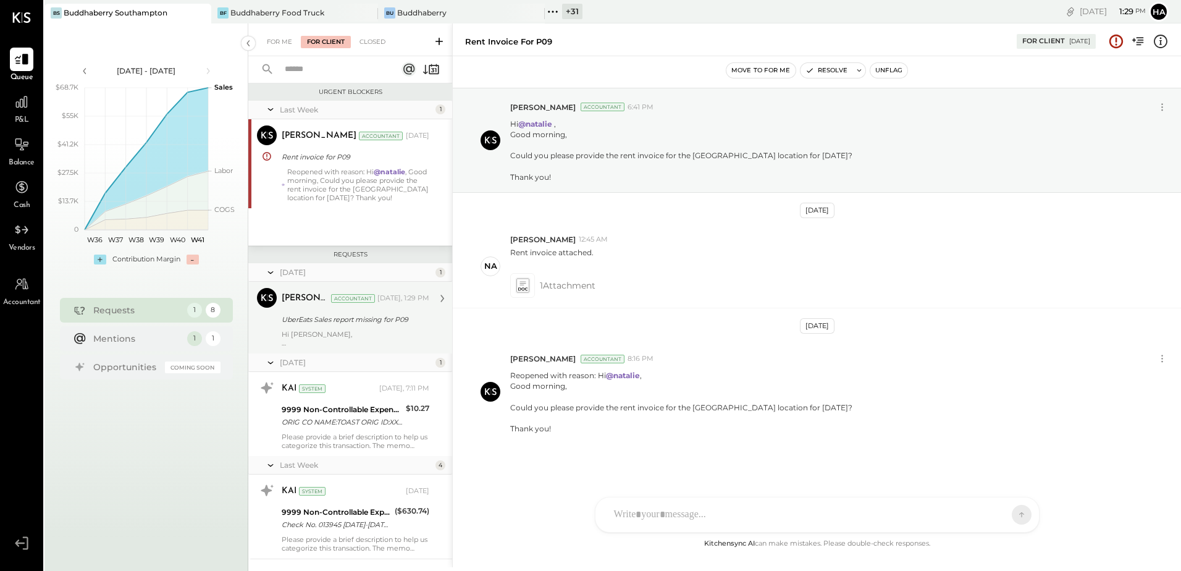
click at [372, 323] on div "UberEats Sales report missing for P09" at bounding box center [354, 319] width 144 height 12
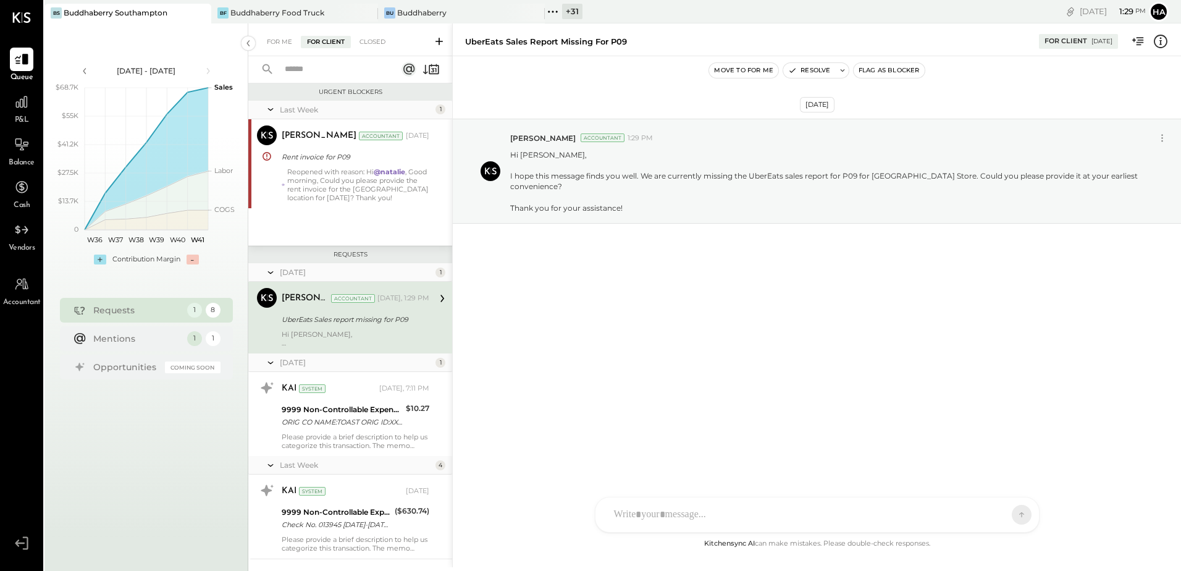
click at [884, 71] on button "Flag as Blocker" at bounding box center [888, 70] width 71 height 15
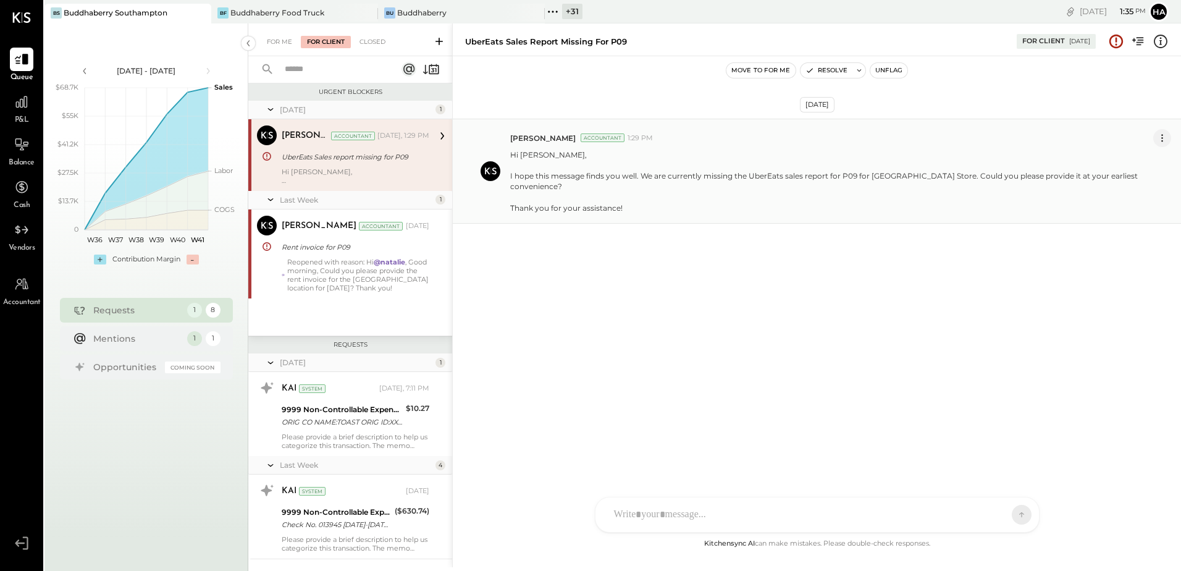
click at [1165, 138] on icon at bounding box center [1161, 138] width 13 height 13
click at [1131, 161] on button "Edit Message" at bounding box center [1131, 159] width 79 height 20
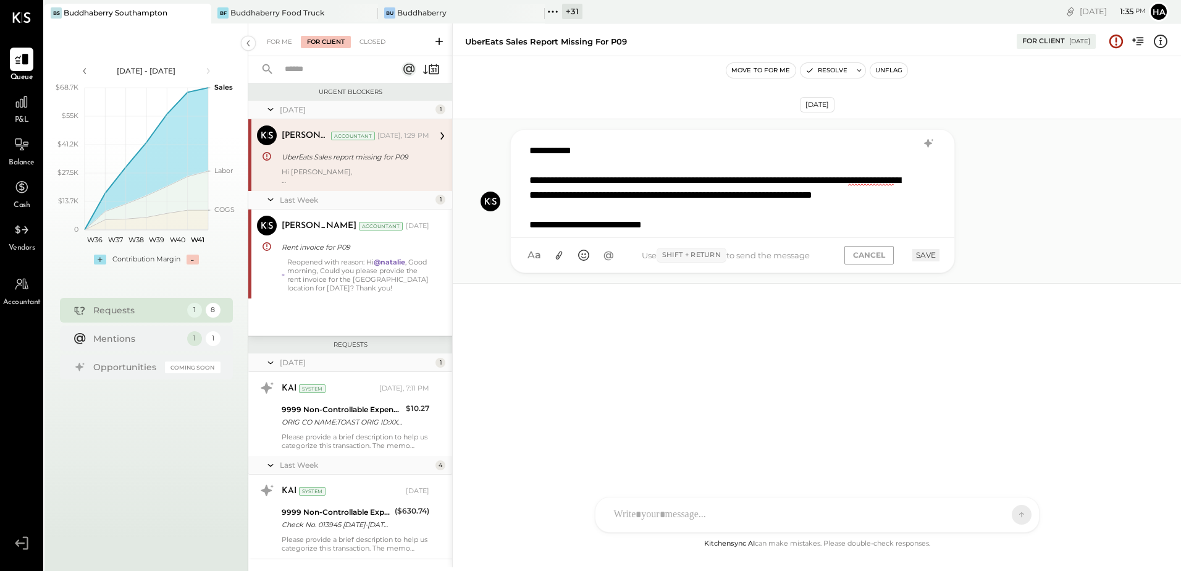
click at [619, 193] on div "**********" at bounding box center [731, 183] width 417 height 93
click at [931, 257] on button "SAVE" at bounding box center [925, 255] width 27 height 12
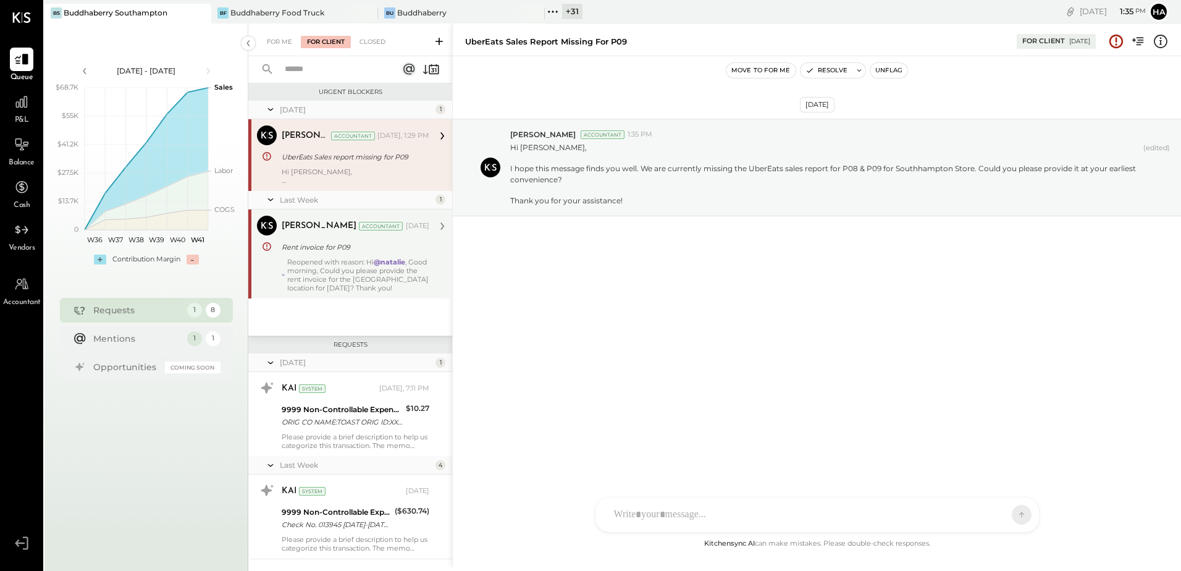
click at [341, 264] on div "Reopened with reason: Hi @natalie , Good morning, Could you please provide the …" at bounding box center [358, 274] width 142 height 35
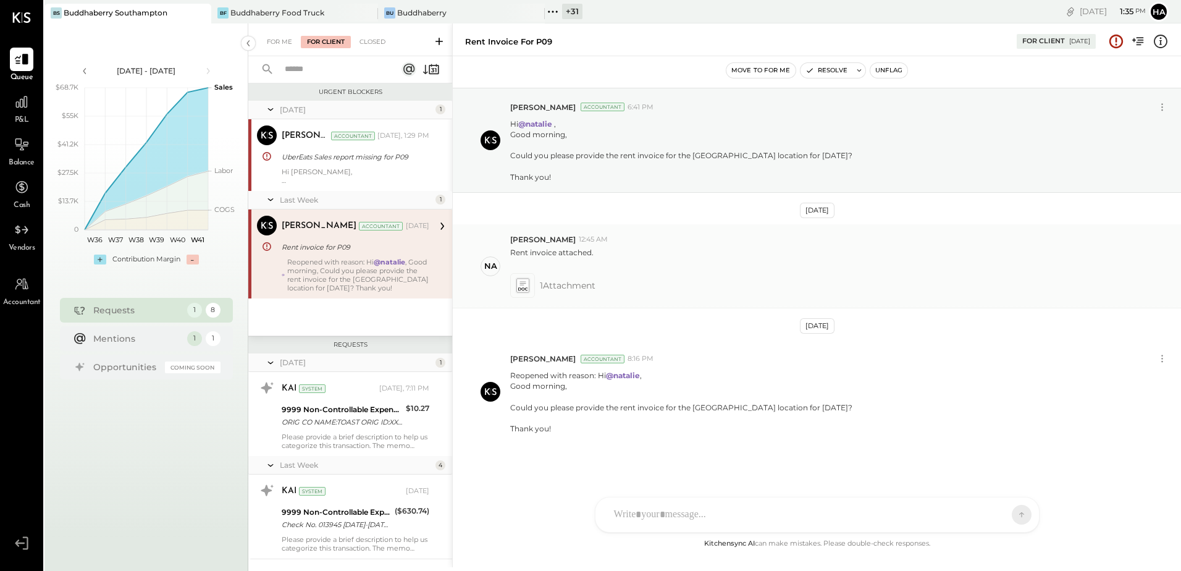
click at [522, 282] on icon at bounding box center [522, 284] width 6 height 4
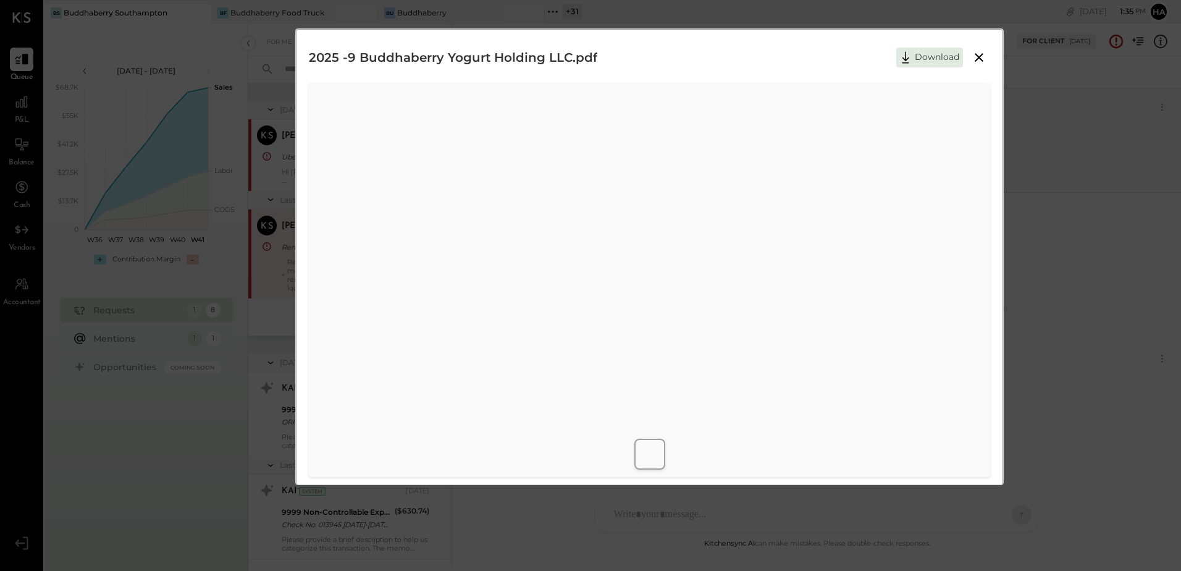
click at [978, 54] on icon at bounding box center [978, 57] width 15 height 15
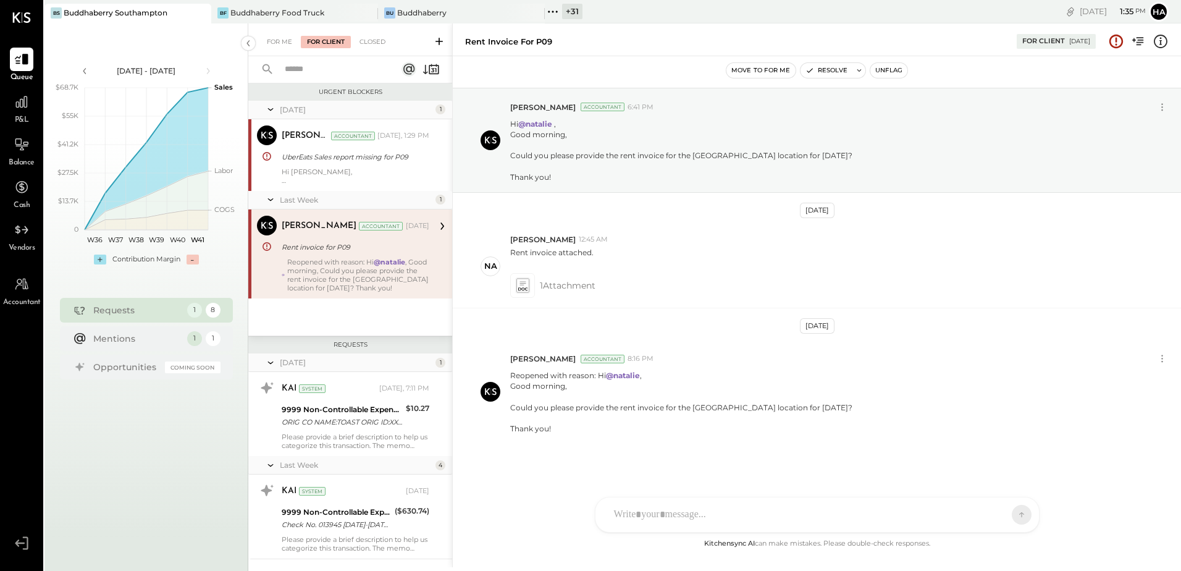
click at [892, 69] on button "Unflag" at bounding box center [888, 70] width 37 height 15
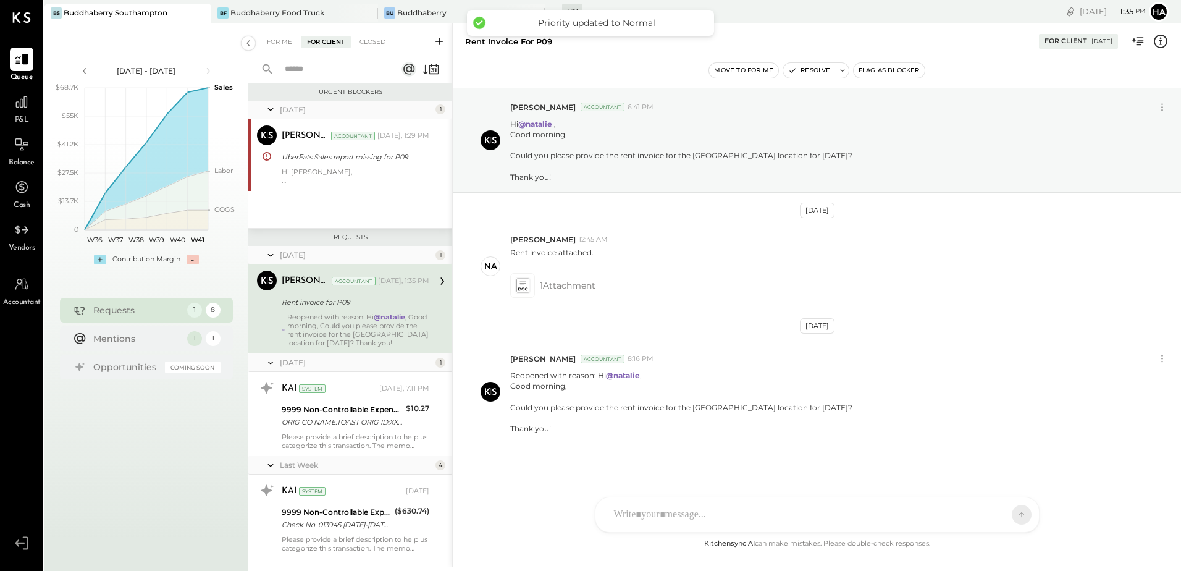
click at [892, 69] on button "Flag as Blocker" at bounding box center [888, 70] width 71 height 15
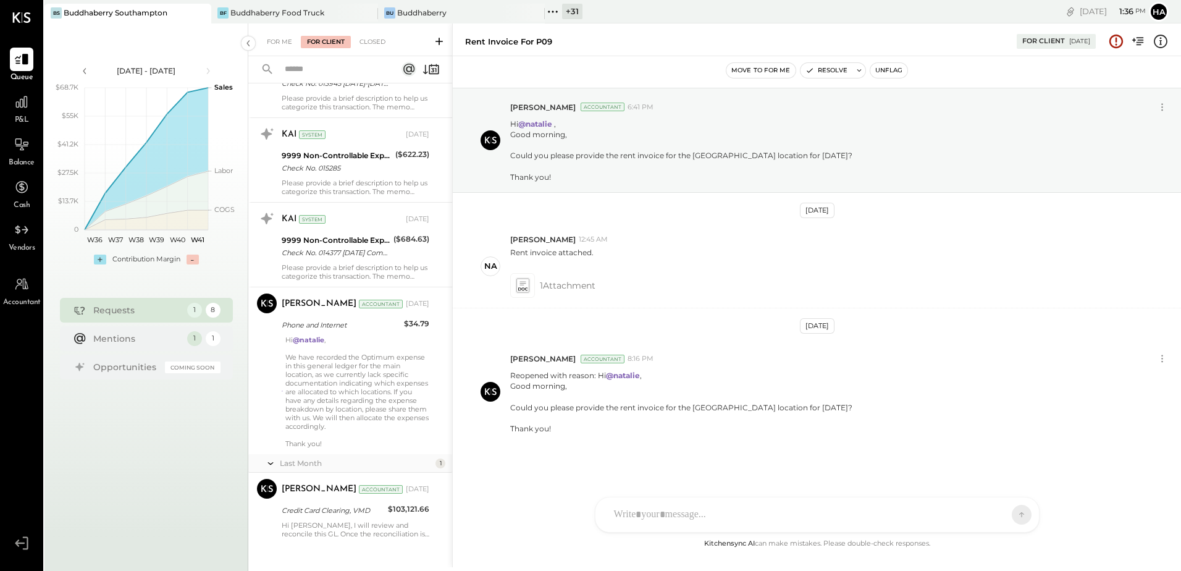
scroll to position [443, 0]
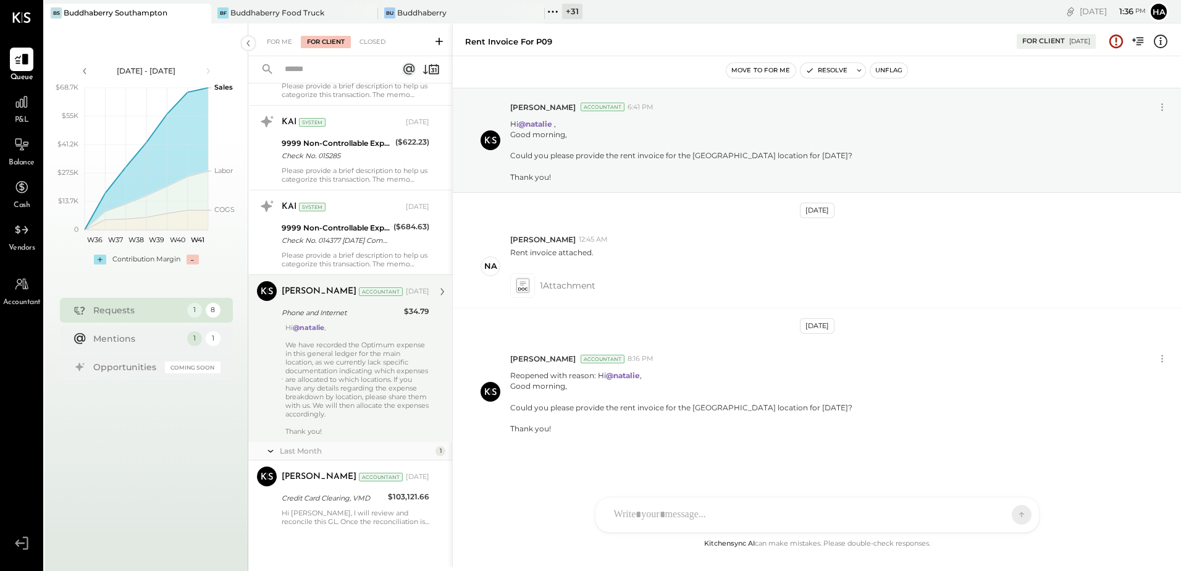
click at [376, 345] on div "Hi @natalie , We have recorded the Optimum expense in this general ledger for t…" at bounding box center [357, 379] width 144 height 112
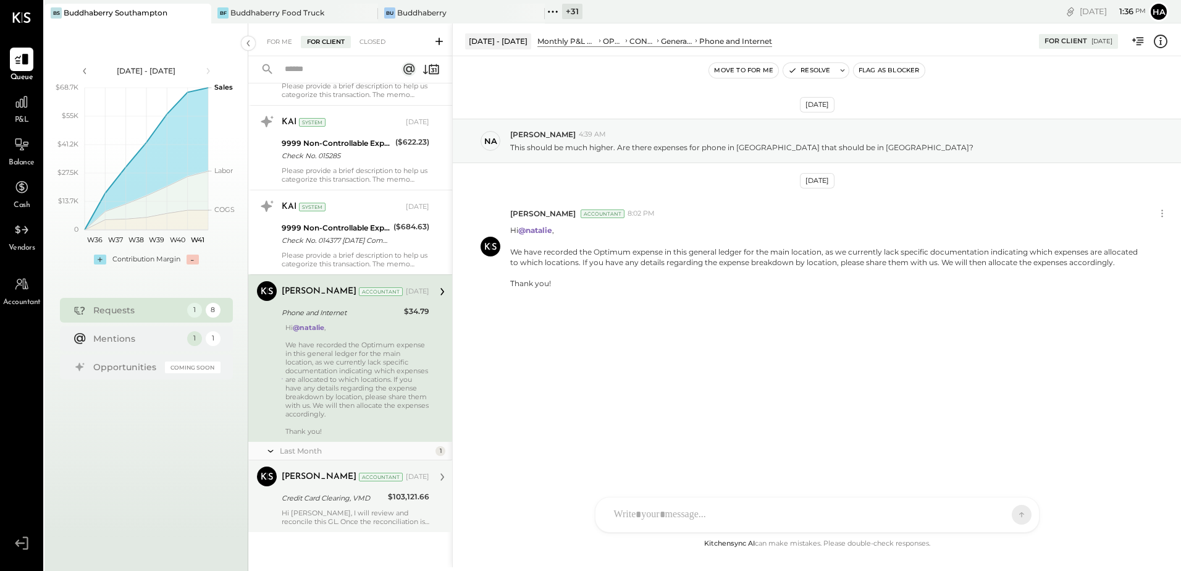
click at [380, 503] on div "Credit Card Clearing, VMD" at bounding box center [333, 498] width 102 height 12
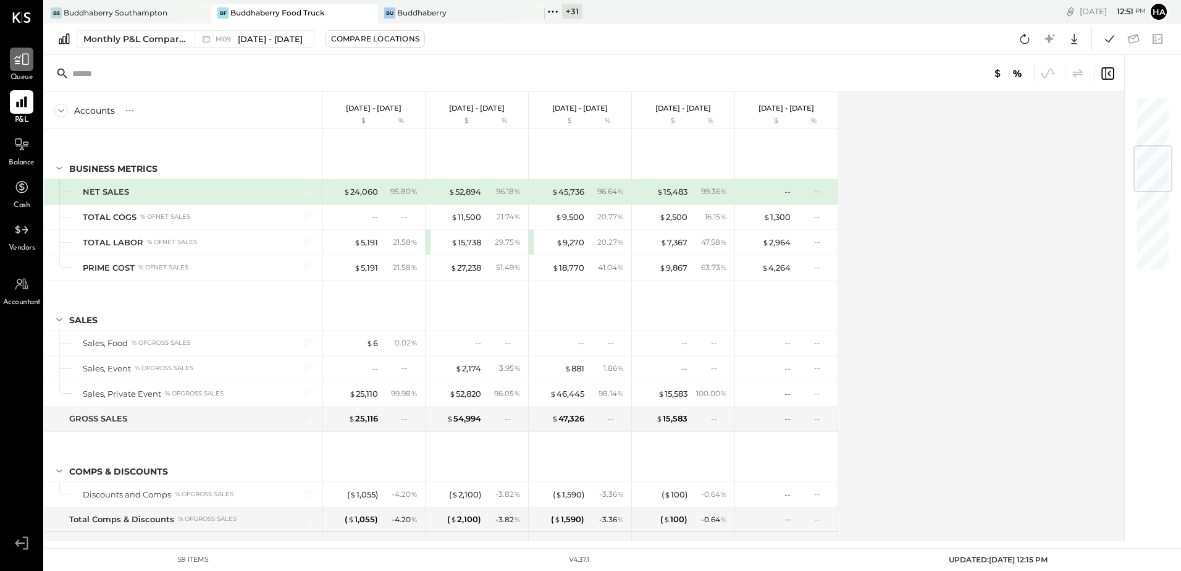
scroll to position [432, 0]
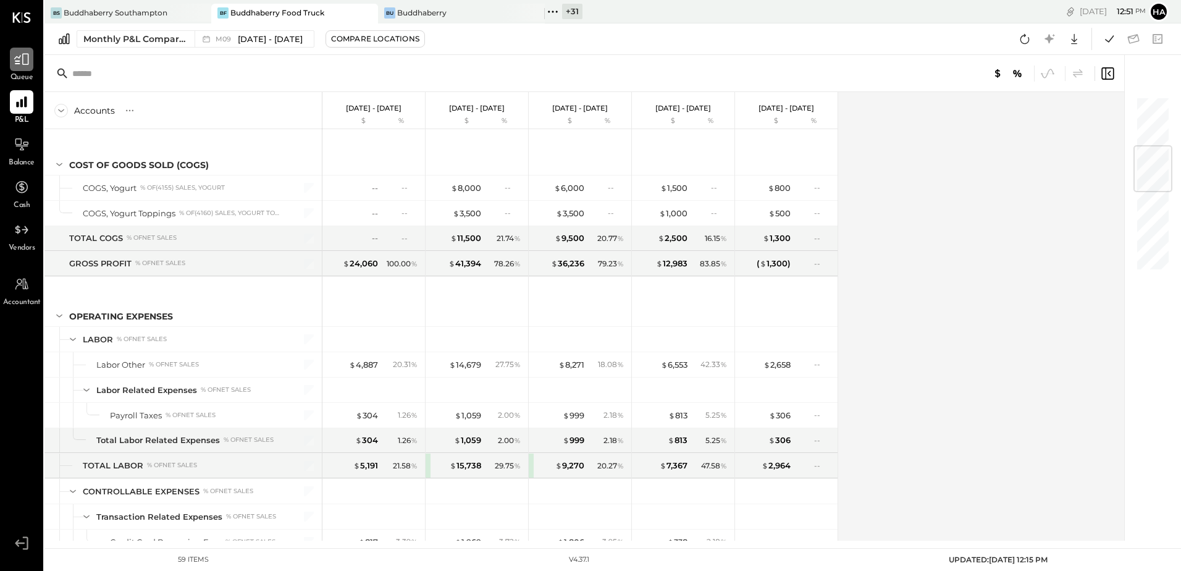
click at [27, 64] on icon at bounding box center [22, 59] width 16 height 16
